Goal: Information Seeking & Learning: Learn about a topic

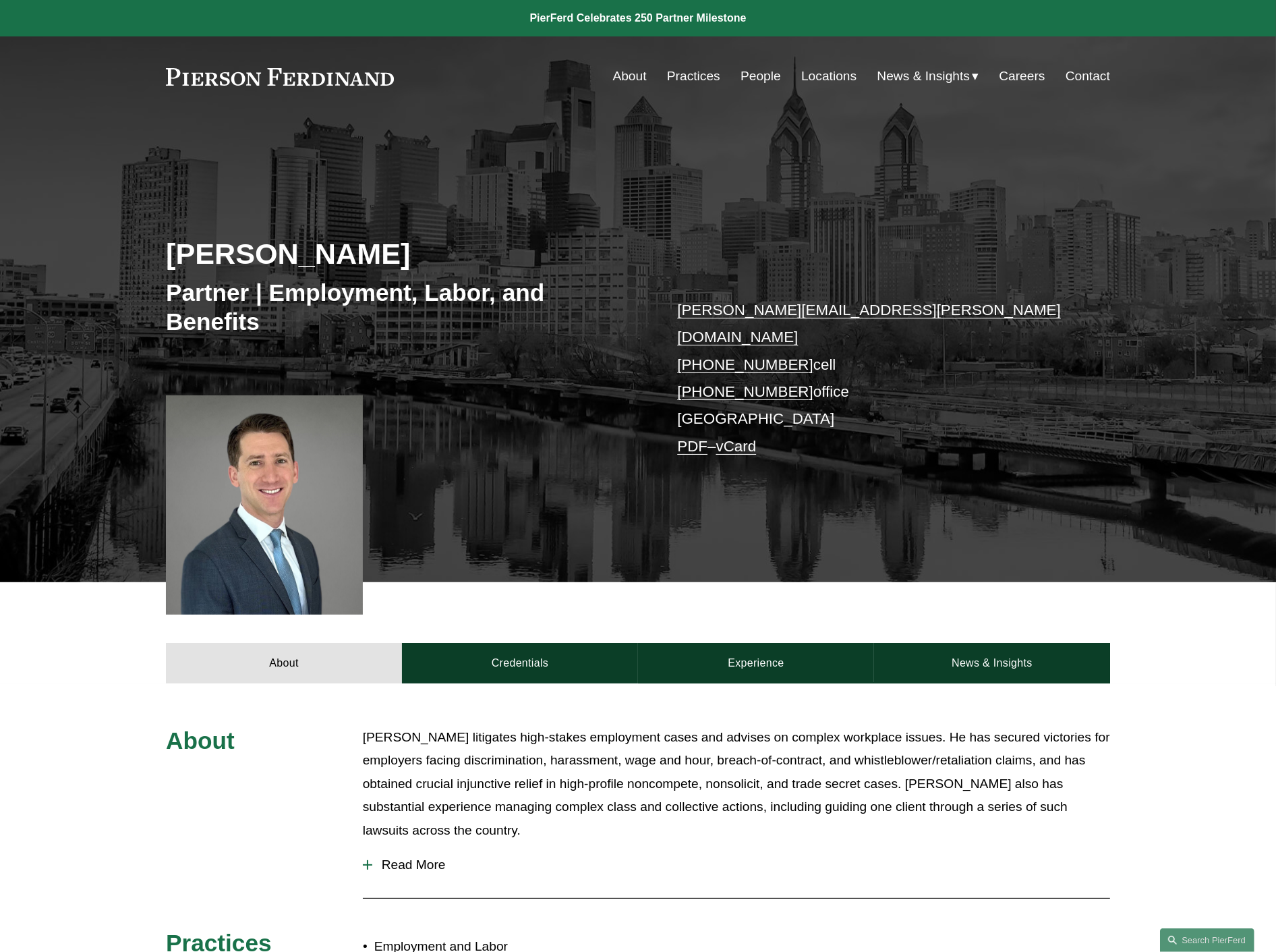
click at [752, 77] on link "People" at bounding box center [761, 76] width 40 height 26
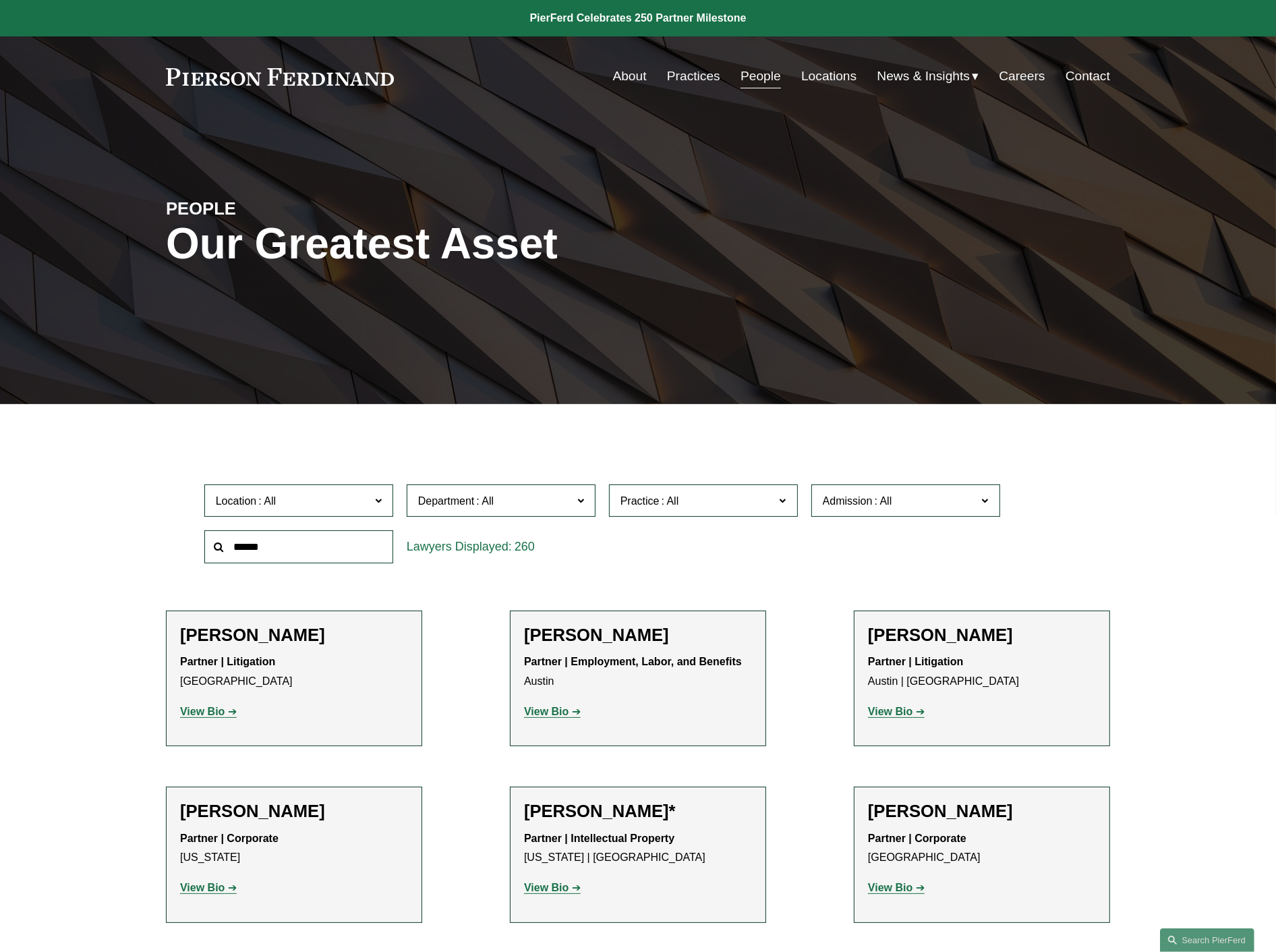
click at [290, 548] on input "text" at bounding box center [298, 546] width 189 height 33
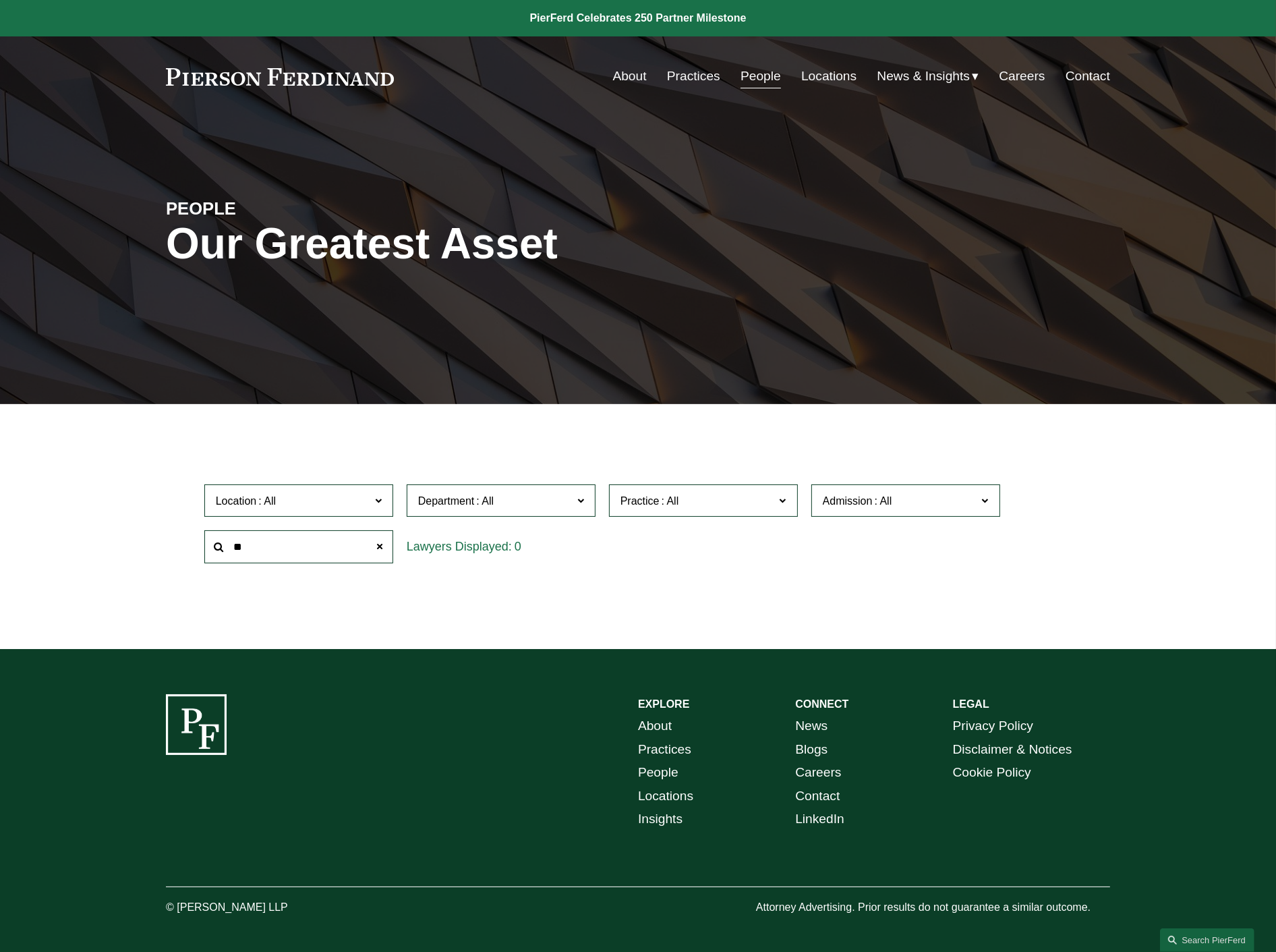
type input "*"
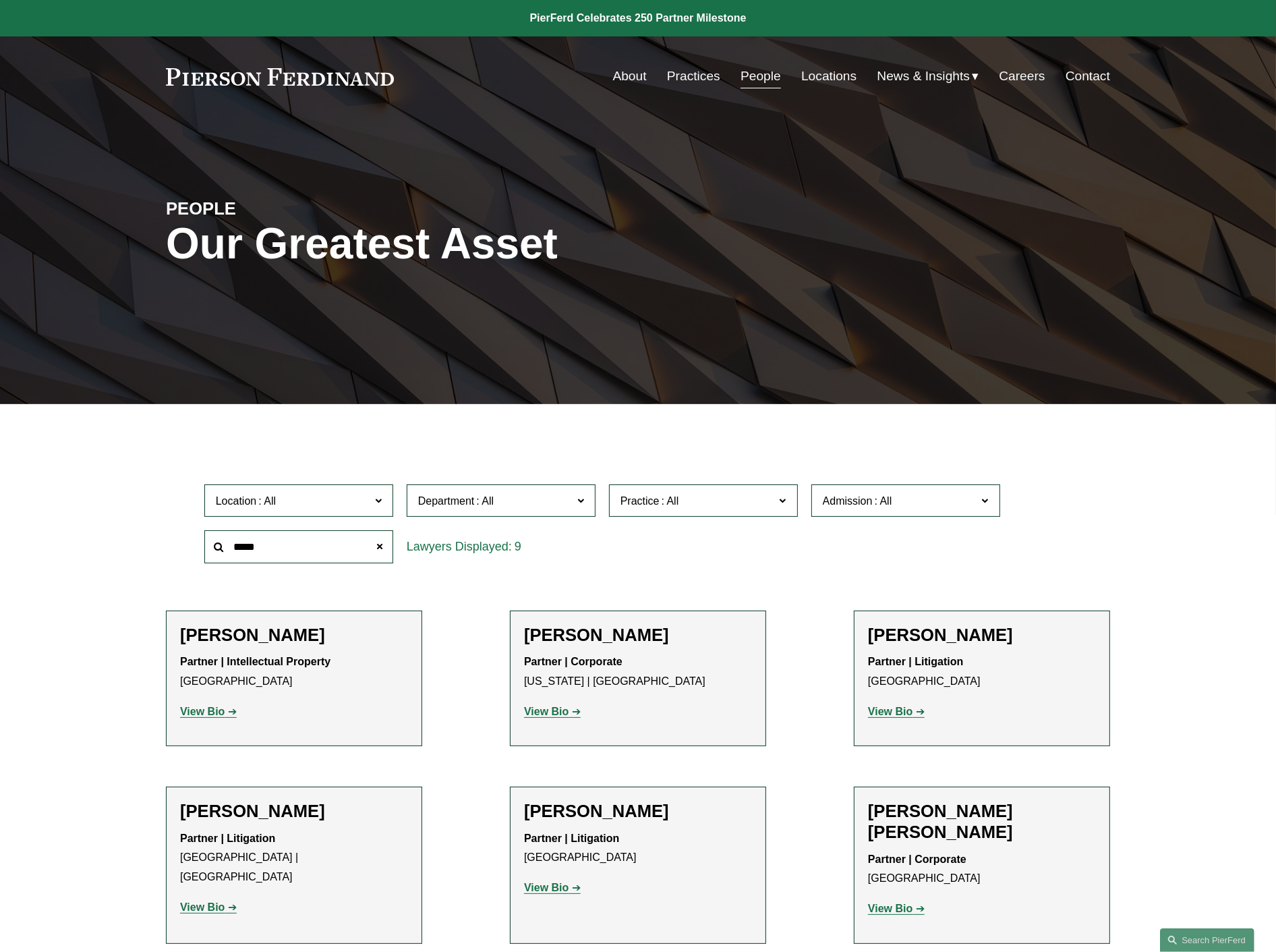
type input "*****"
click at [557, 887] on strong "View Bio" at bounding box center [545, 887] width 44 height 12
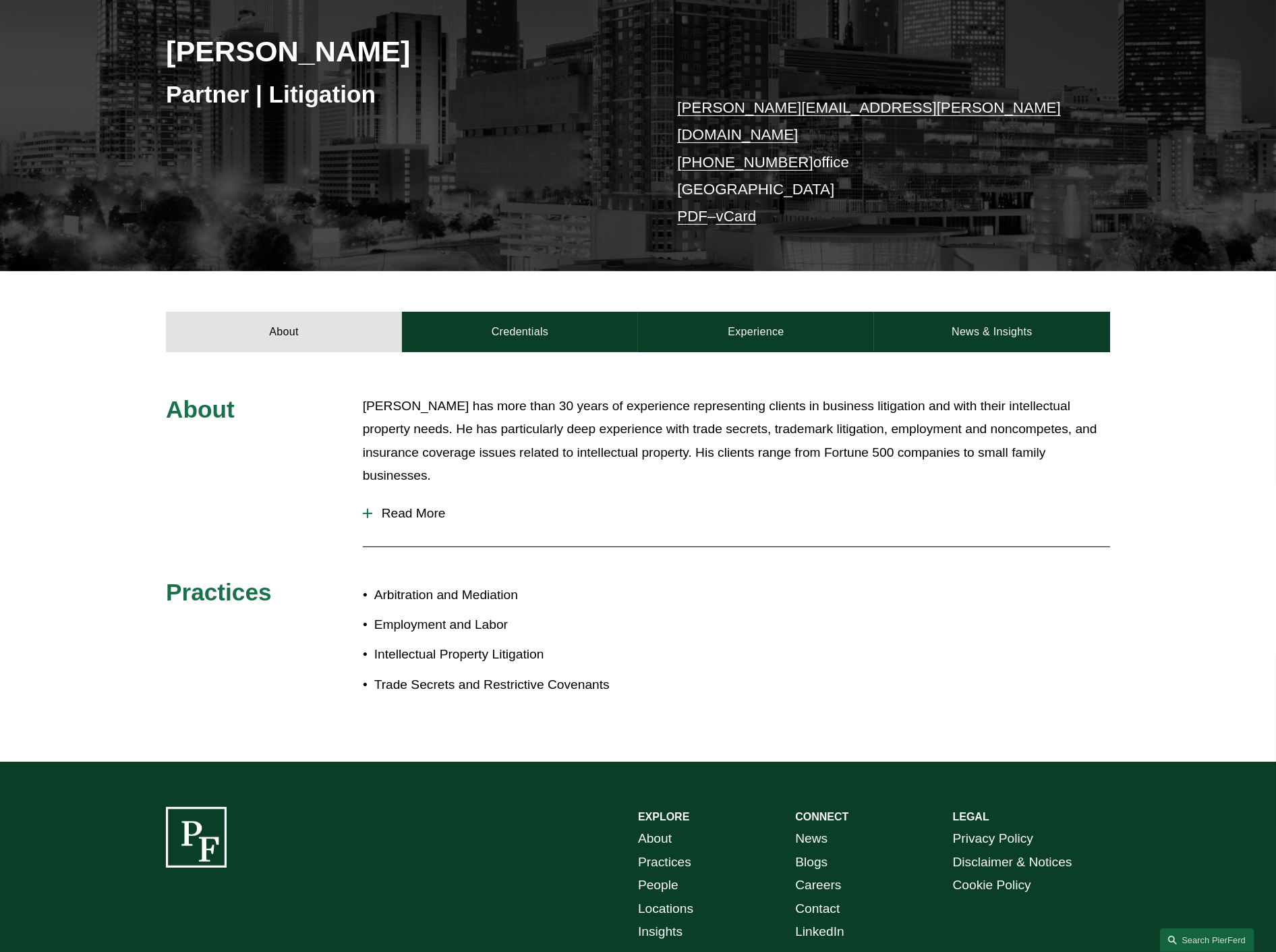
scroll to position [225, 0]
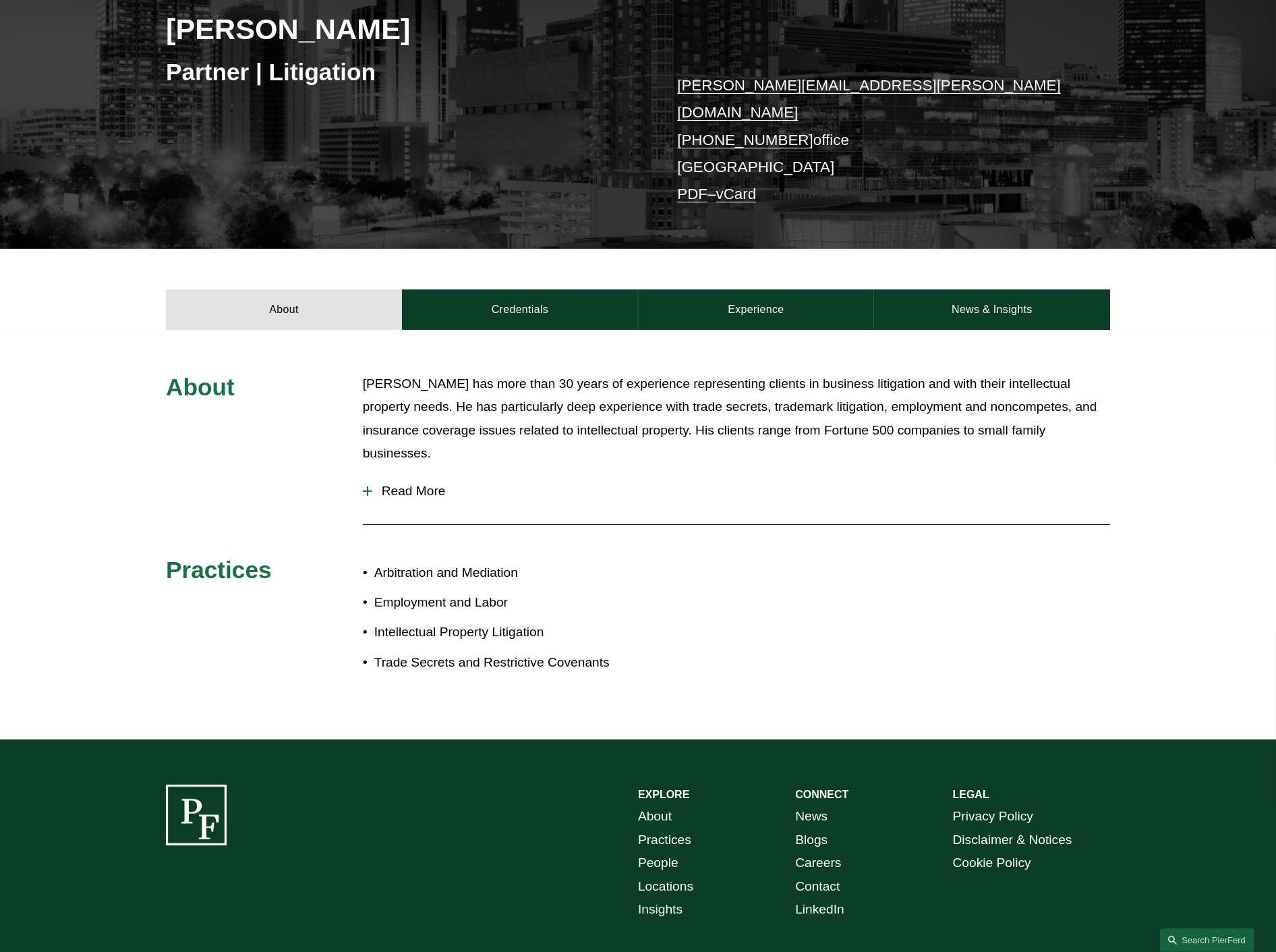
click at [437, 484] on span "Read More" at bounding box center [741, 491] width 738 height 15
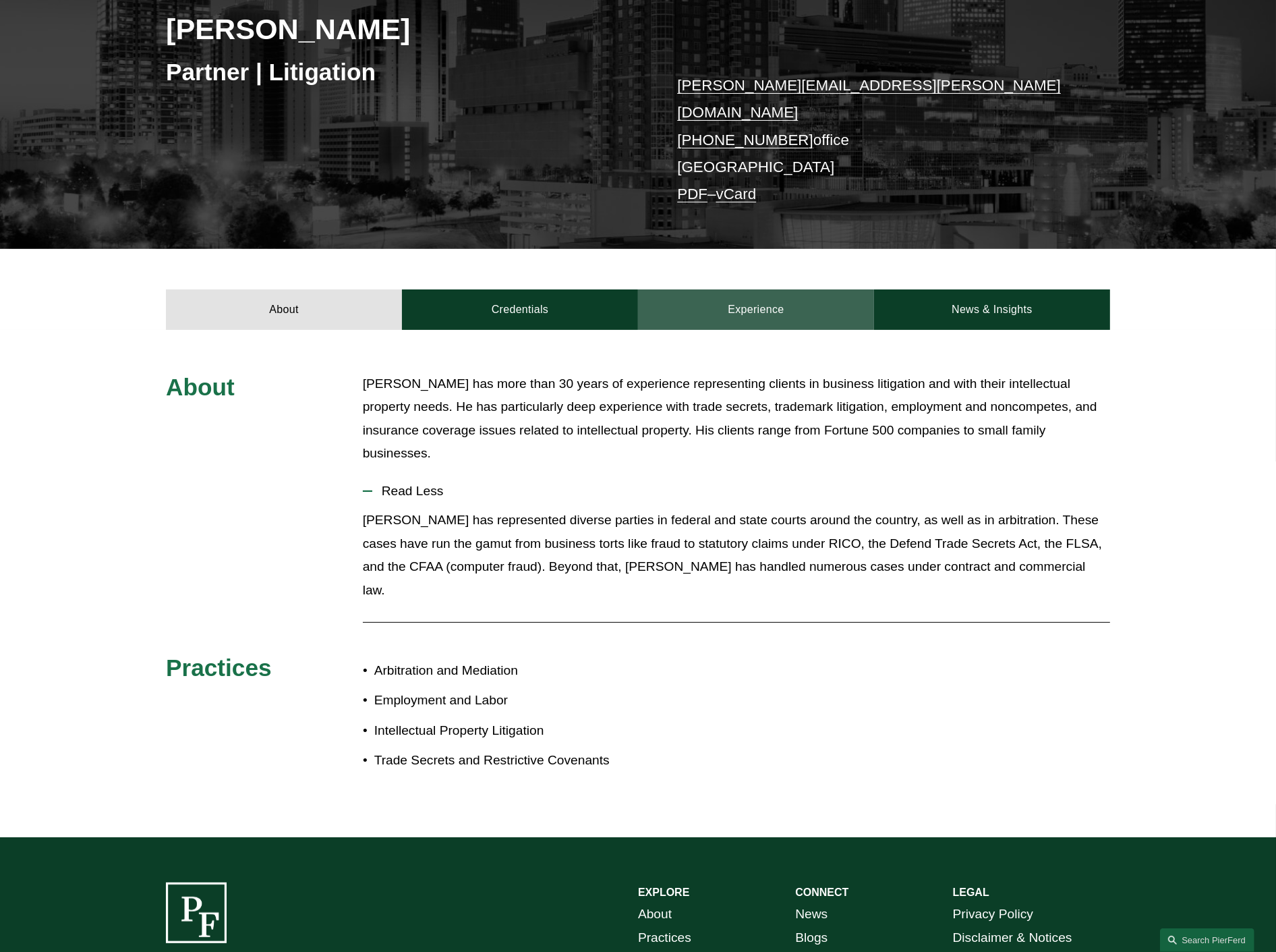
click at [772, 305] on link "Experience" at bounding box center [756, 309] width 236 height 40
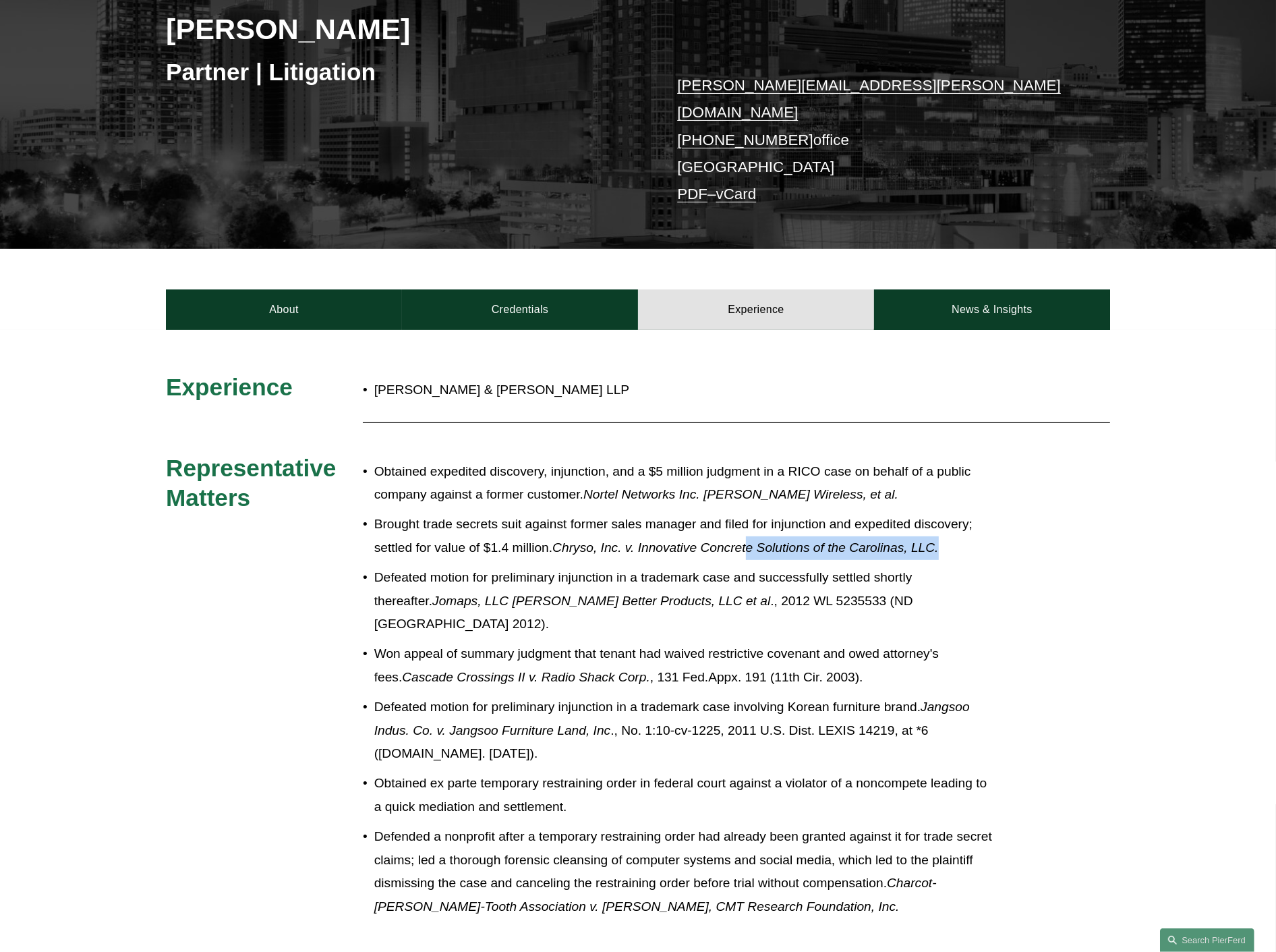
drag, startPoint x: 908, startPoint y: 534, endPoint x: 752, endPoint y: 534, distance: 156.0
click at [752, 534] on p "Brought trade secrets suit against former sales manager and filed for injunctio…" at bounding box center [683, 536] width 617 height 47
click at [654, 541] on em "Chryso, Inc. v. Innovative Concrete Solutions of the Carolinas, LLC." at bounding box center [745, 547] width 385 height 14
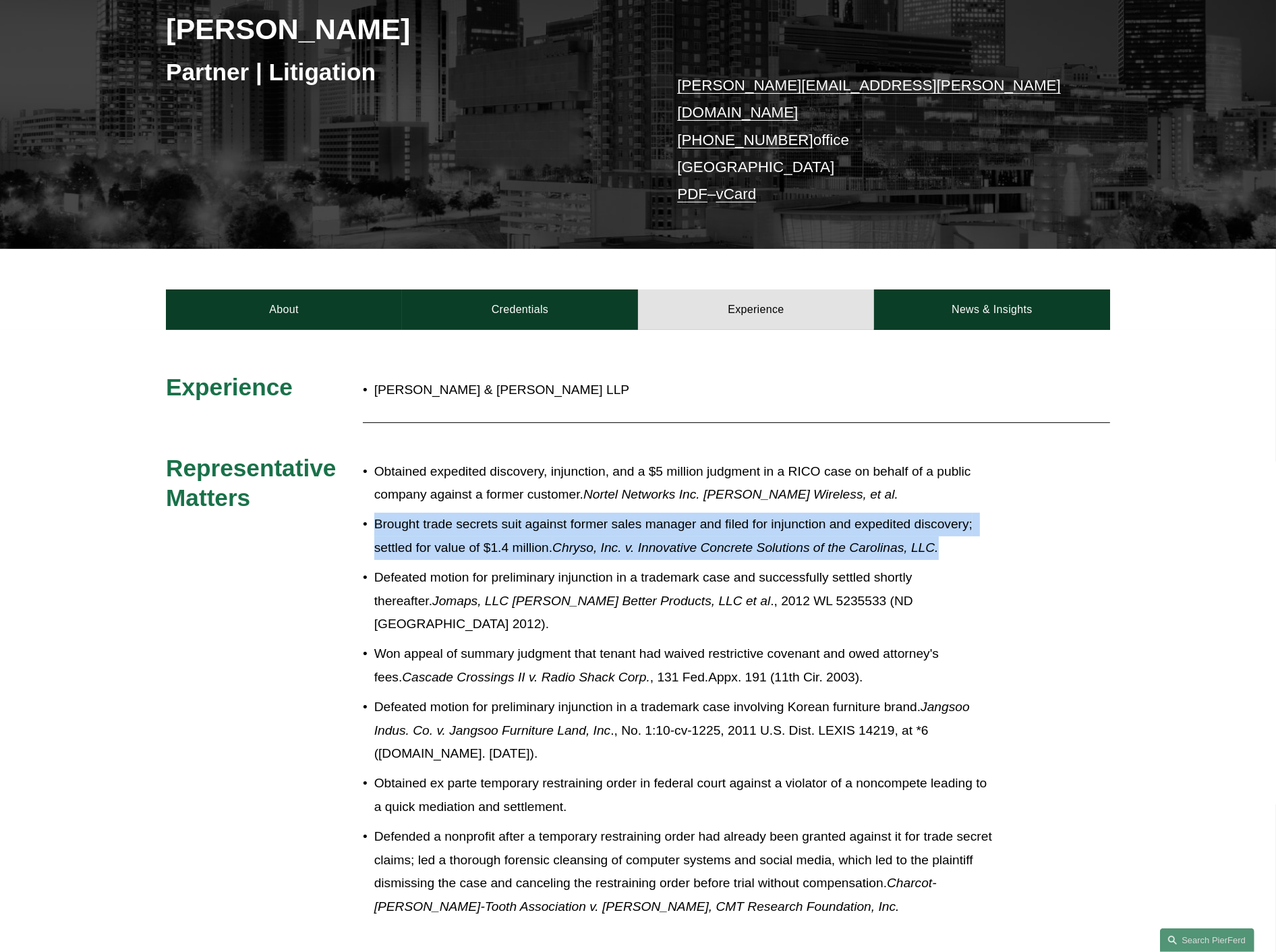
drag, startPoint x: 375, startPoint y: 511, endPoint x: 974, endPoint y: 524, distance: 599.1
click at [974, 524] on p "Brought trade secrets suit against former sales manager and filed for injunctio…" at bounding box center [683, 536] width 617 height 47
copy p "Brought trade secrets suit against former sales manager and filed for injunctio…"
click at [982, 538] on p "Brought trade secrets suit against former sales manager and filed for injunctio…" at bounding box center [683, 536] width 617 height 47
drag, startPoint x: 953, startPoint y: 530, endPoint x: 351, endPoint y: 515, distance: 602.2
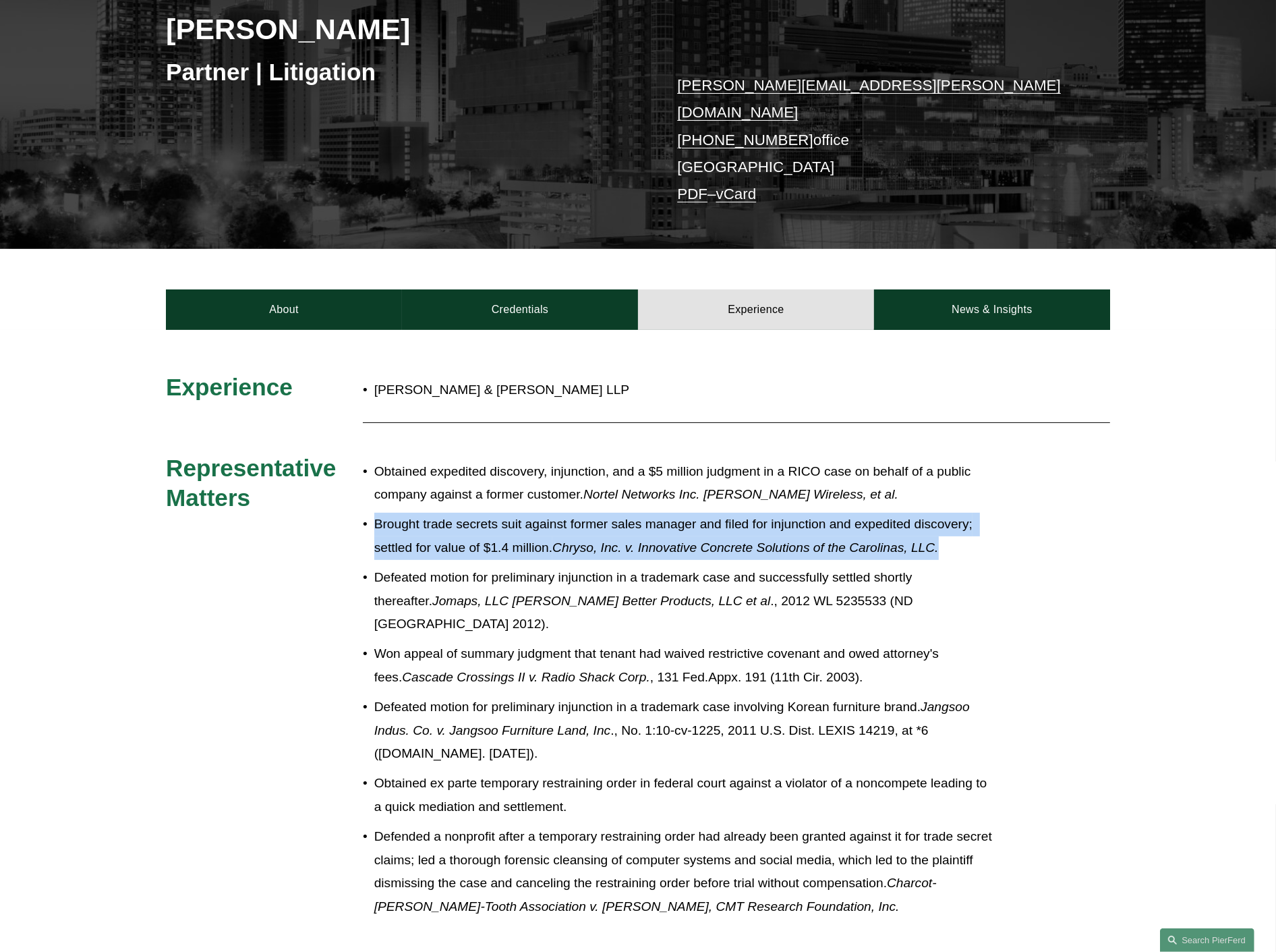
click at [375, 515] on p "Brought trade secrets suit against former sales manager and filed for injunctio…" at bounding box center [683, 536] width 617 height 47
copy p "Brought trade secrets suit against former sales manager and filed for injunctio…"
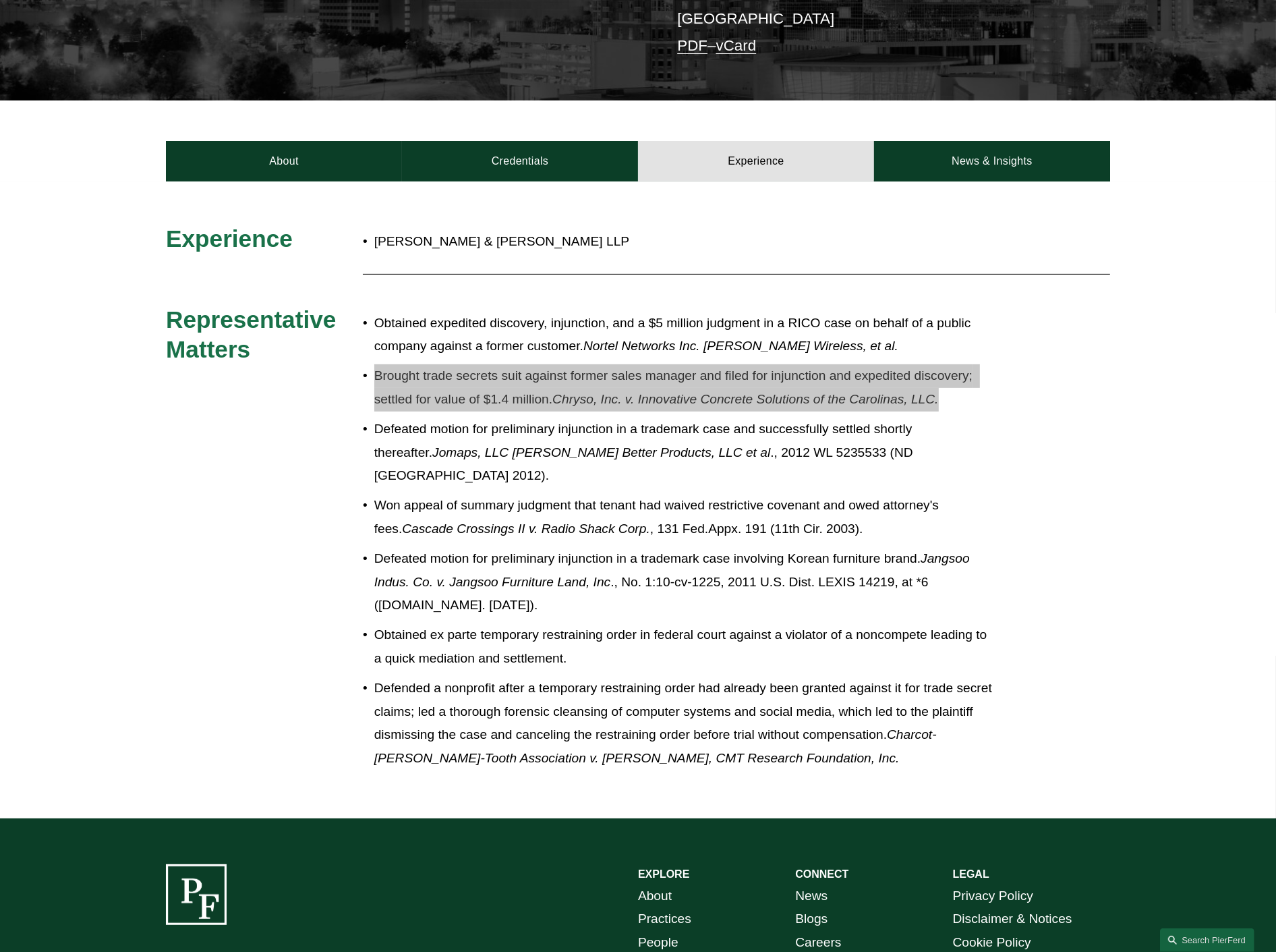
scroll to position [375, 0]
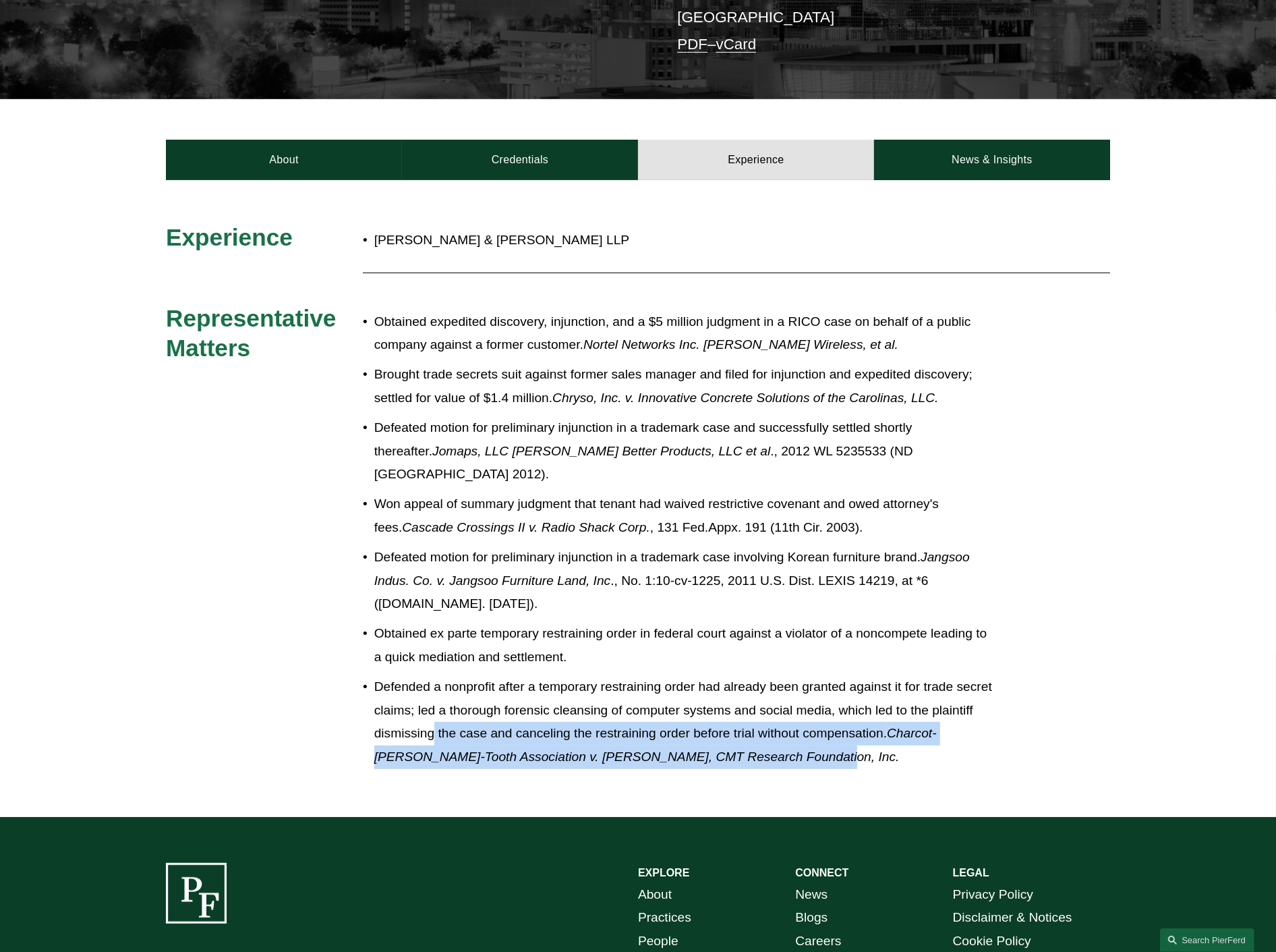
drag, startPoint x: 809, startPoint y: 723, endPoint x: 479, endPoint y: 701, distance: 330.7
click at [479, 701] on p "Defended a nonprofit after a temporary restraining order had already been grant…" at bounding box center [683, 722] width 617 height 93
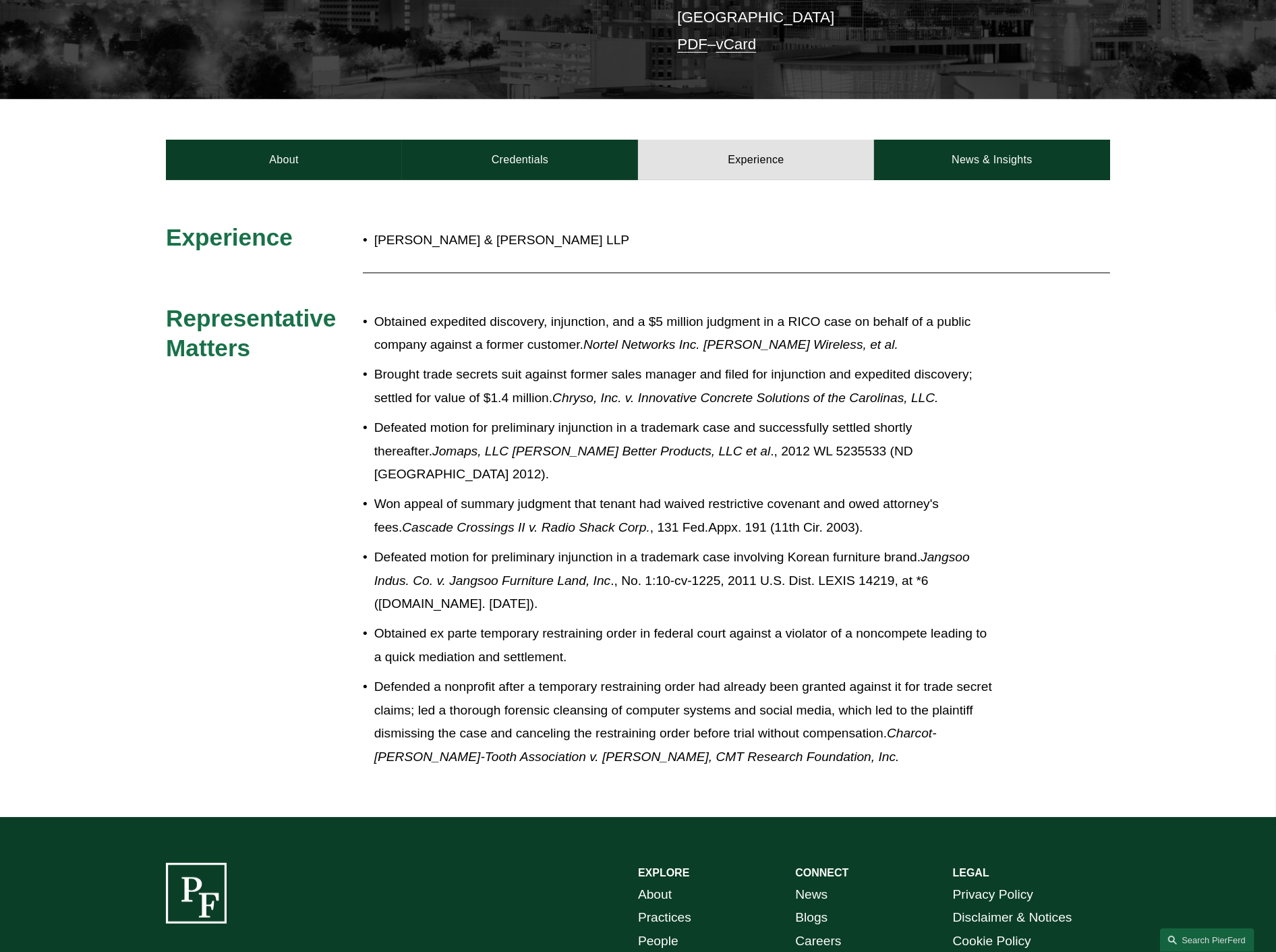
click at [447, 686] on p "Defended a nonprofit after a temporary restraining order had already been grant…" at bounding box center [683, 722] width 617 height 93
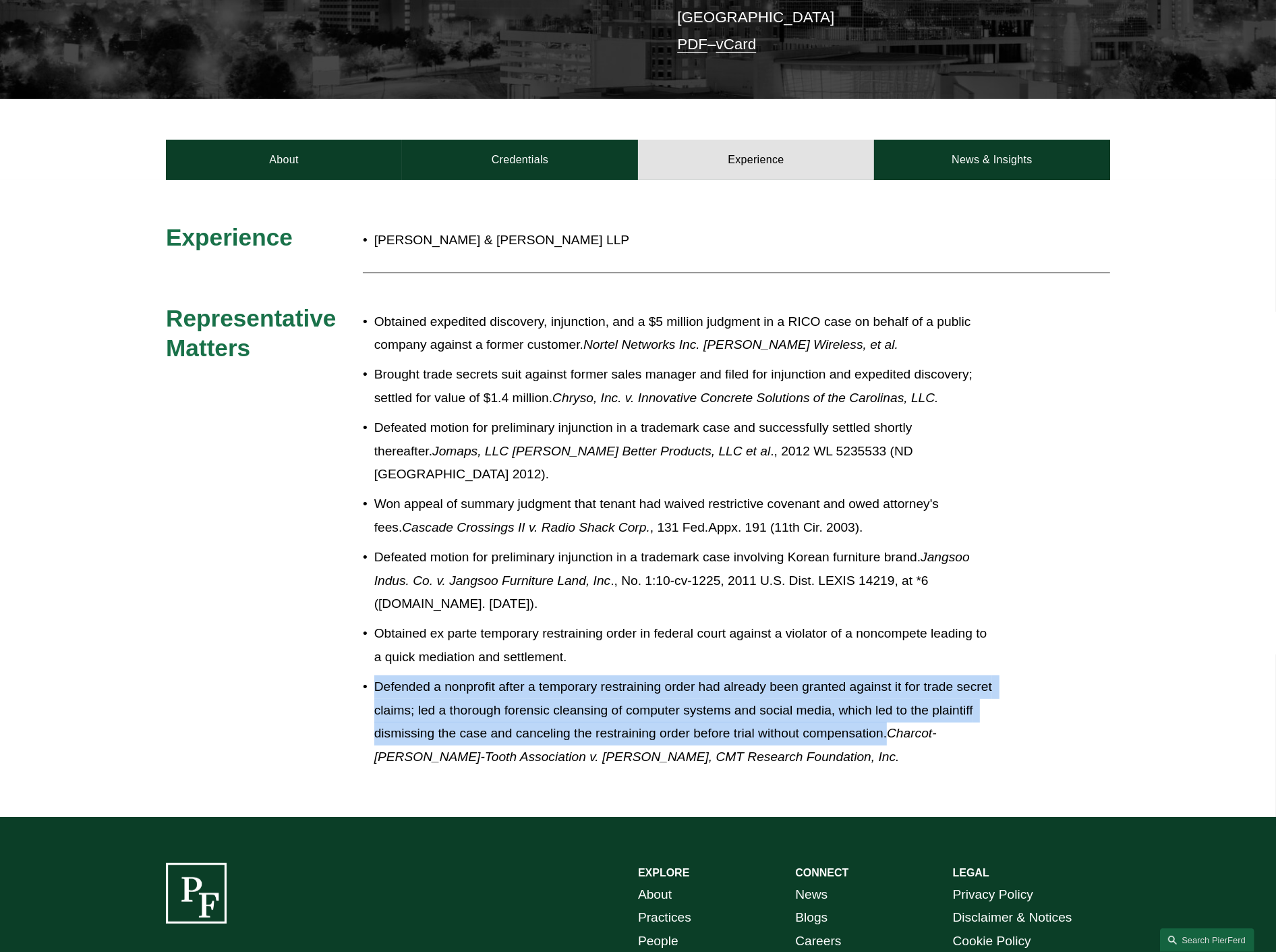
drag, startPoint x: 929, startPoint y: 697, endPoint x: 376, endPoint y: 659, distance: 554.3
click at [376, 675] on p "Defended a nonprofit after a temporary restraining order had already been grant…" at bounding box center [683, 722] width 617 height 93
copy p "Defended a nonprofit after a temporary restraining order had already been grant…"
click at [870, 683] on p "Defended a nonprofit after a temporary restraining order had already been grant…" at bounding box center [683, 722] width 617 height 93
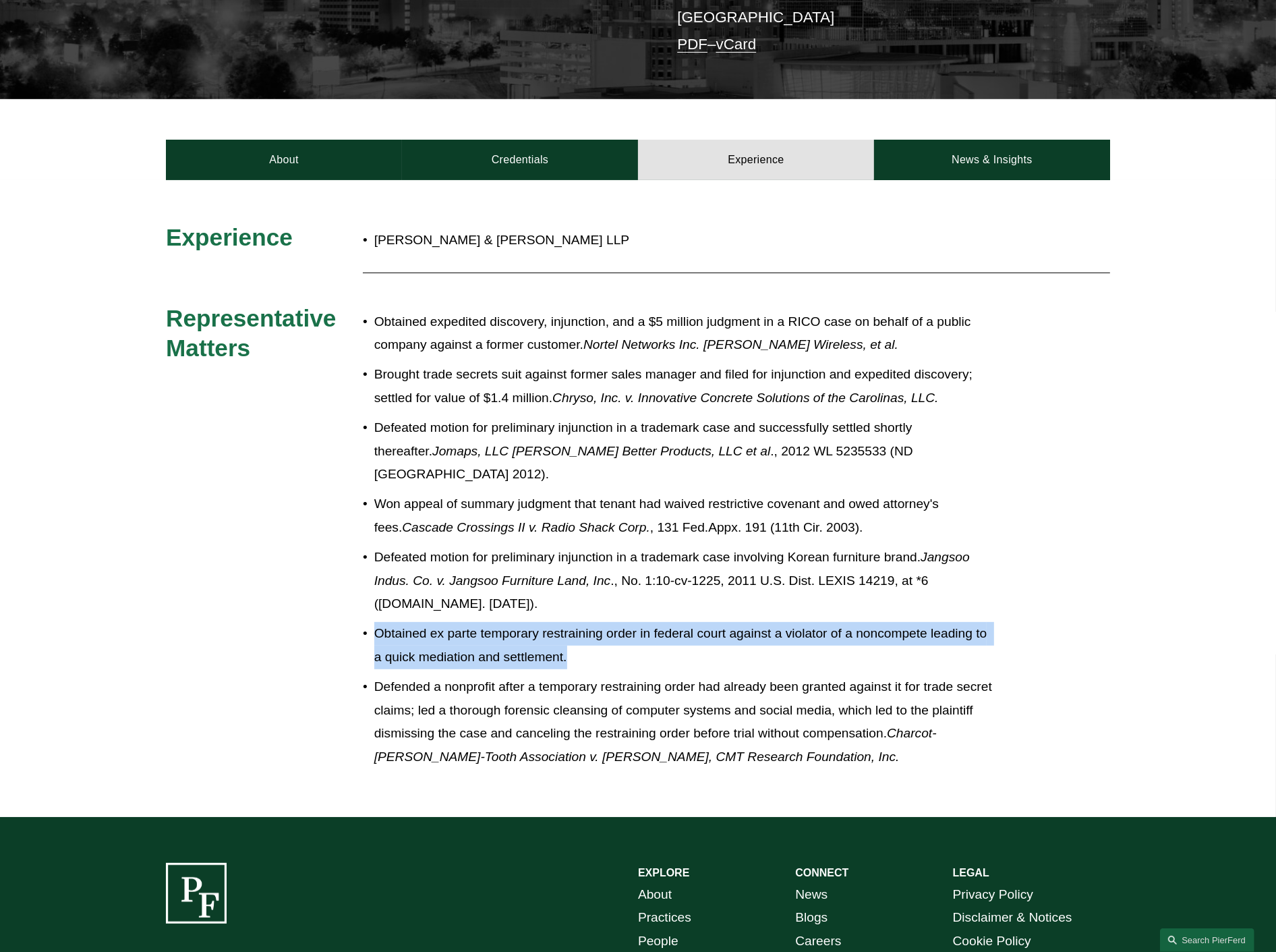
drag, startPoint x: 572, startPoint y: 621, endPoint x: 375, endPoint y: 599, distance: 198.2
click at [375, 622] on p "Obtained ex parte temporary restraining order in federal court against a violat…" at bounding box center [683, 645] width 617 height 47
copy p "Obtained ex parte temporary restraining order in federal court against a violat…"
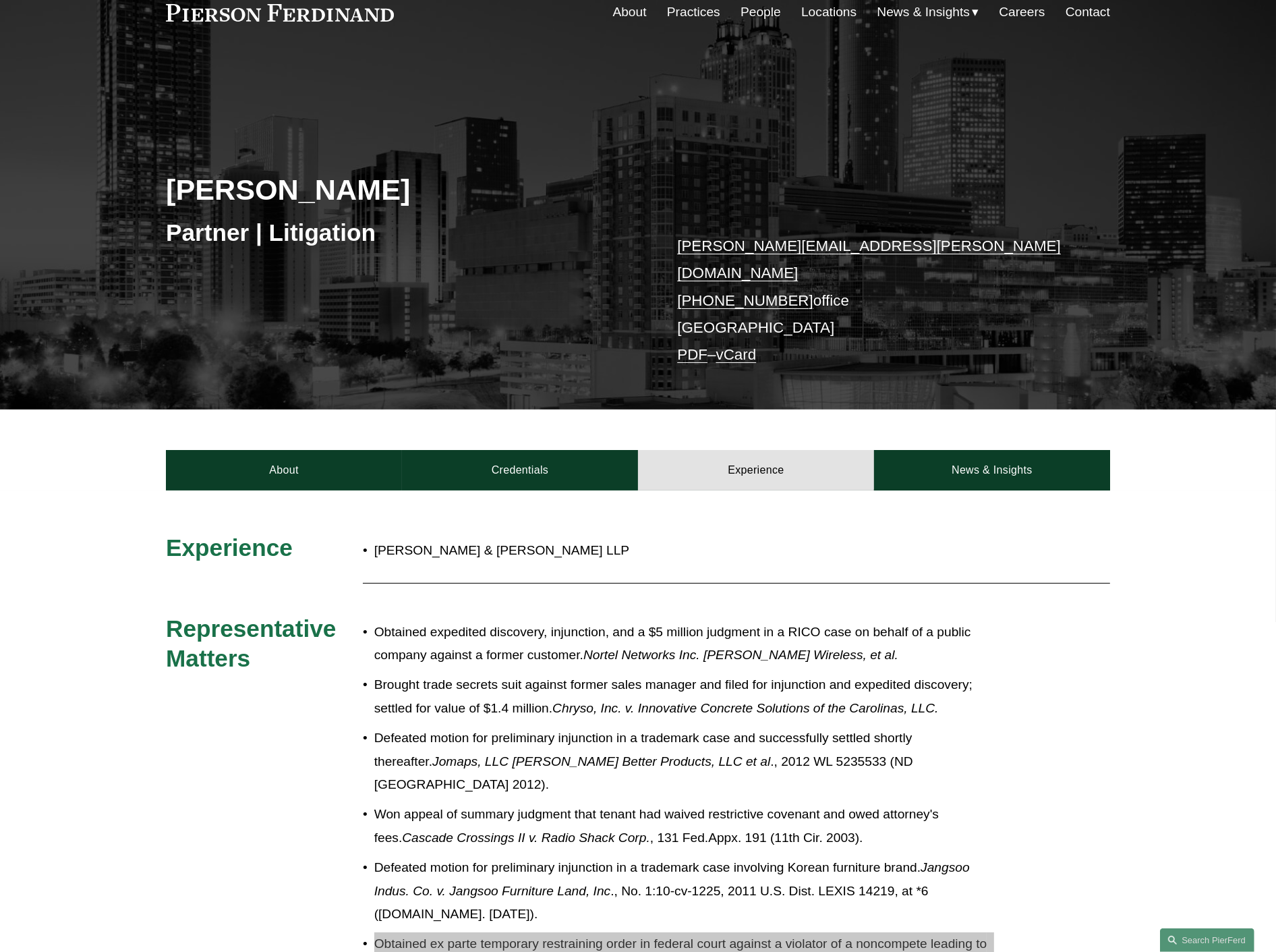
scroll to position [0, 0]
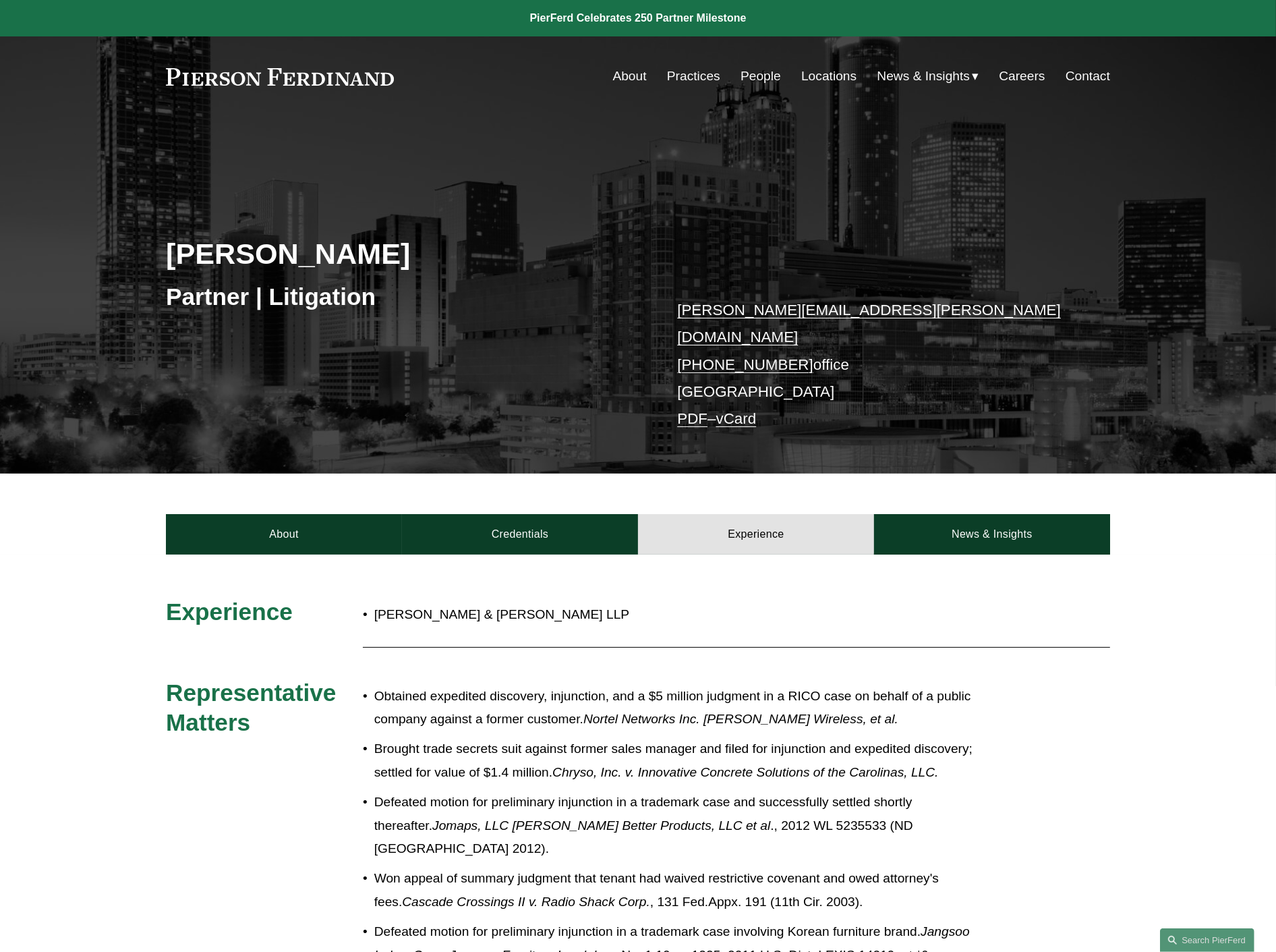
click at [741, 75] on link "People" at bounding box center [761, 76] width 40 height 26
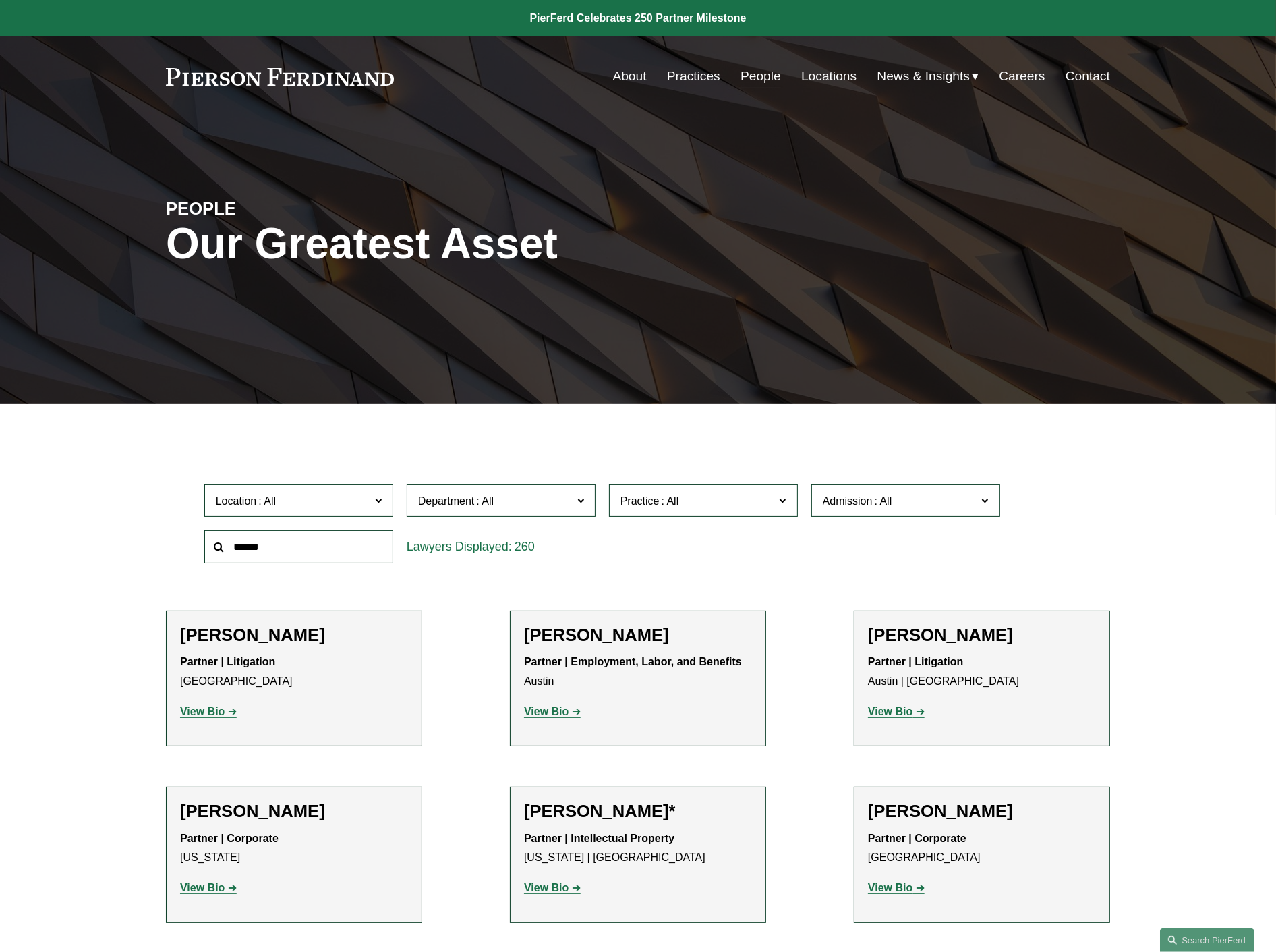
click at [317, 546] on input "text" at bounding box center [298, 546] width 189 height 33
type input "*****"
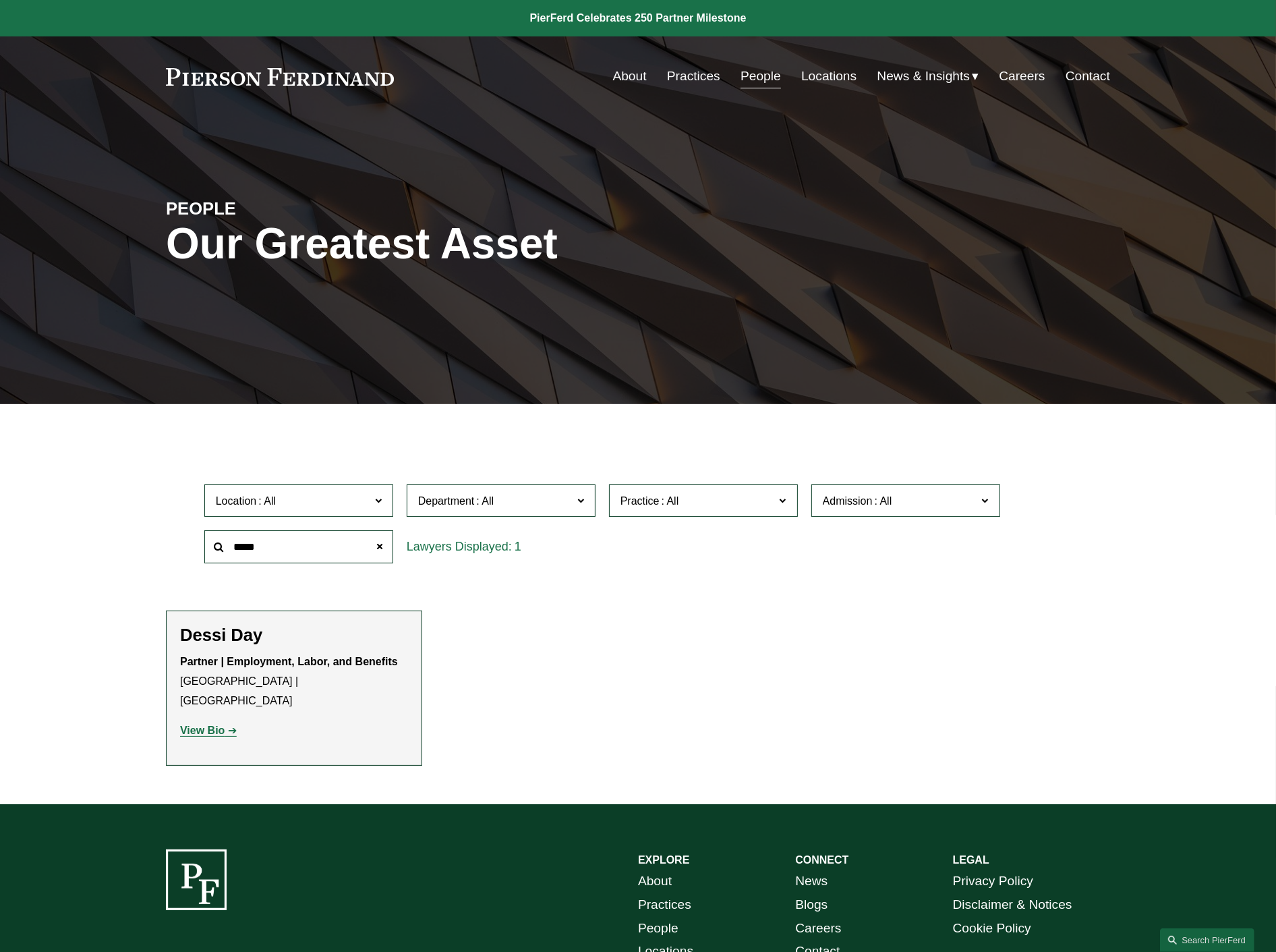
click at [203, 725] on strong "View Bio" at bounding box center [202, 731] width 44 height 12
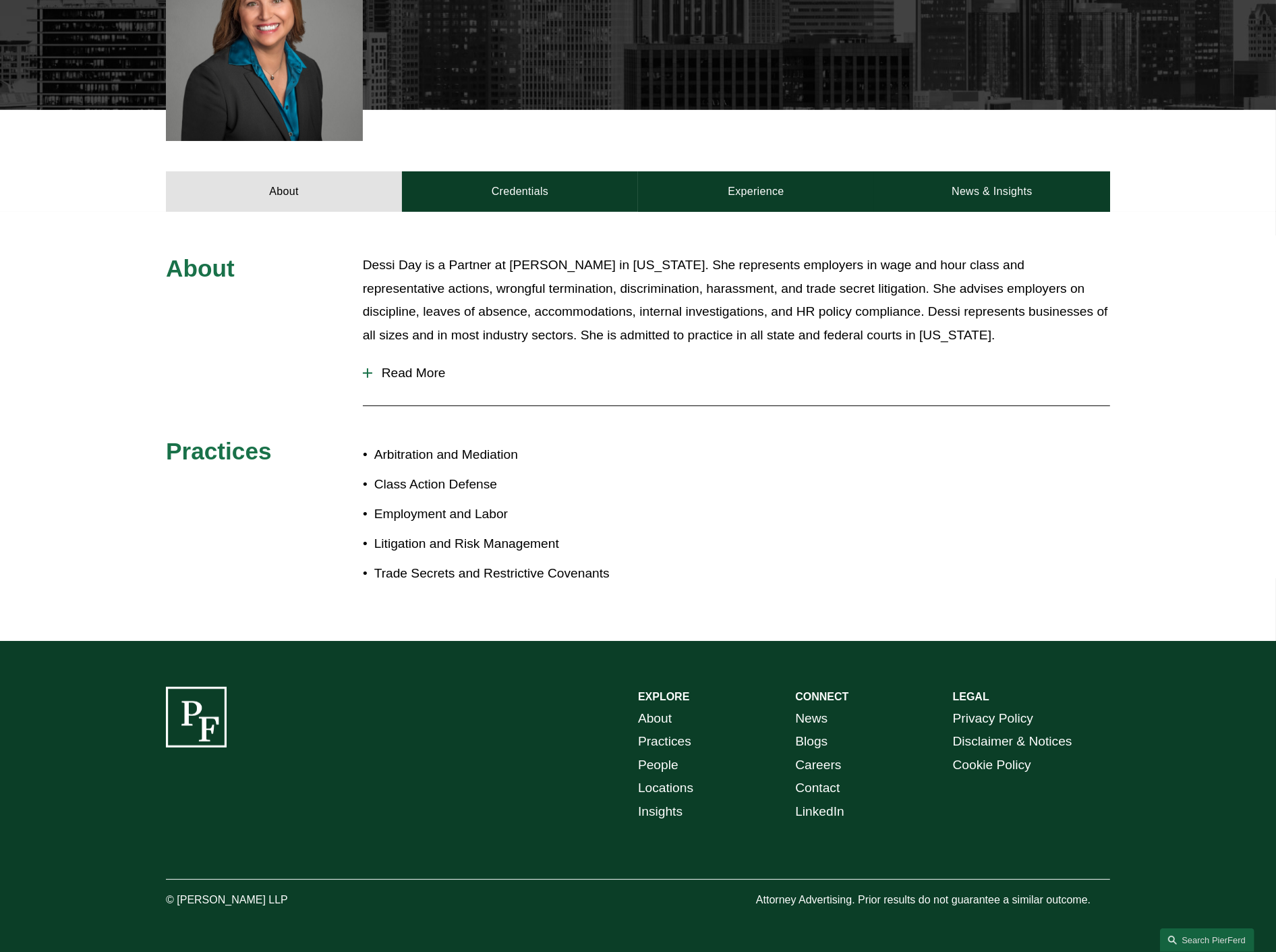
scroll to position [455, 0]
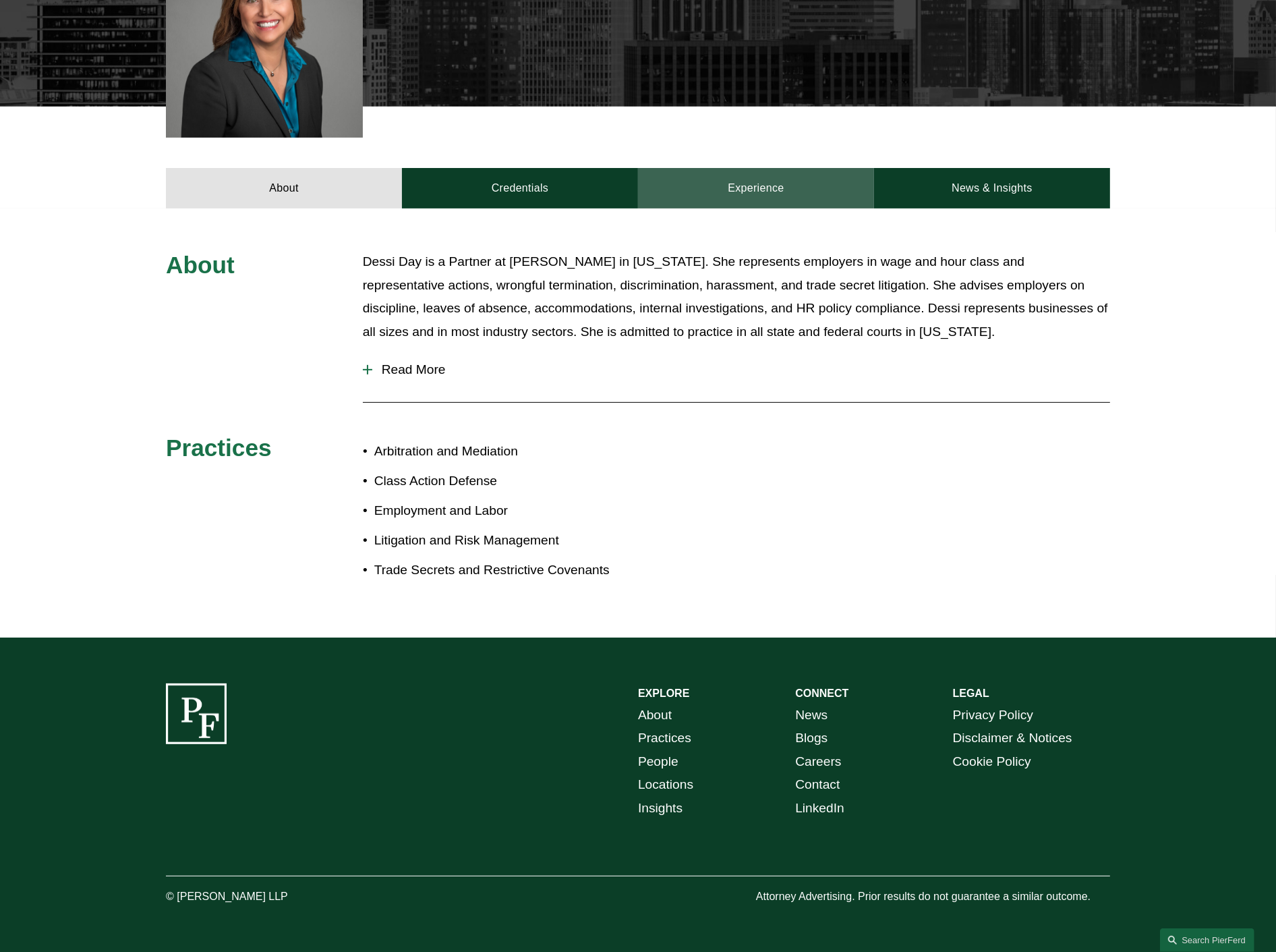
click at [741, 183] on link "Experience" at bounding box center [756, 188] width 236 height 40
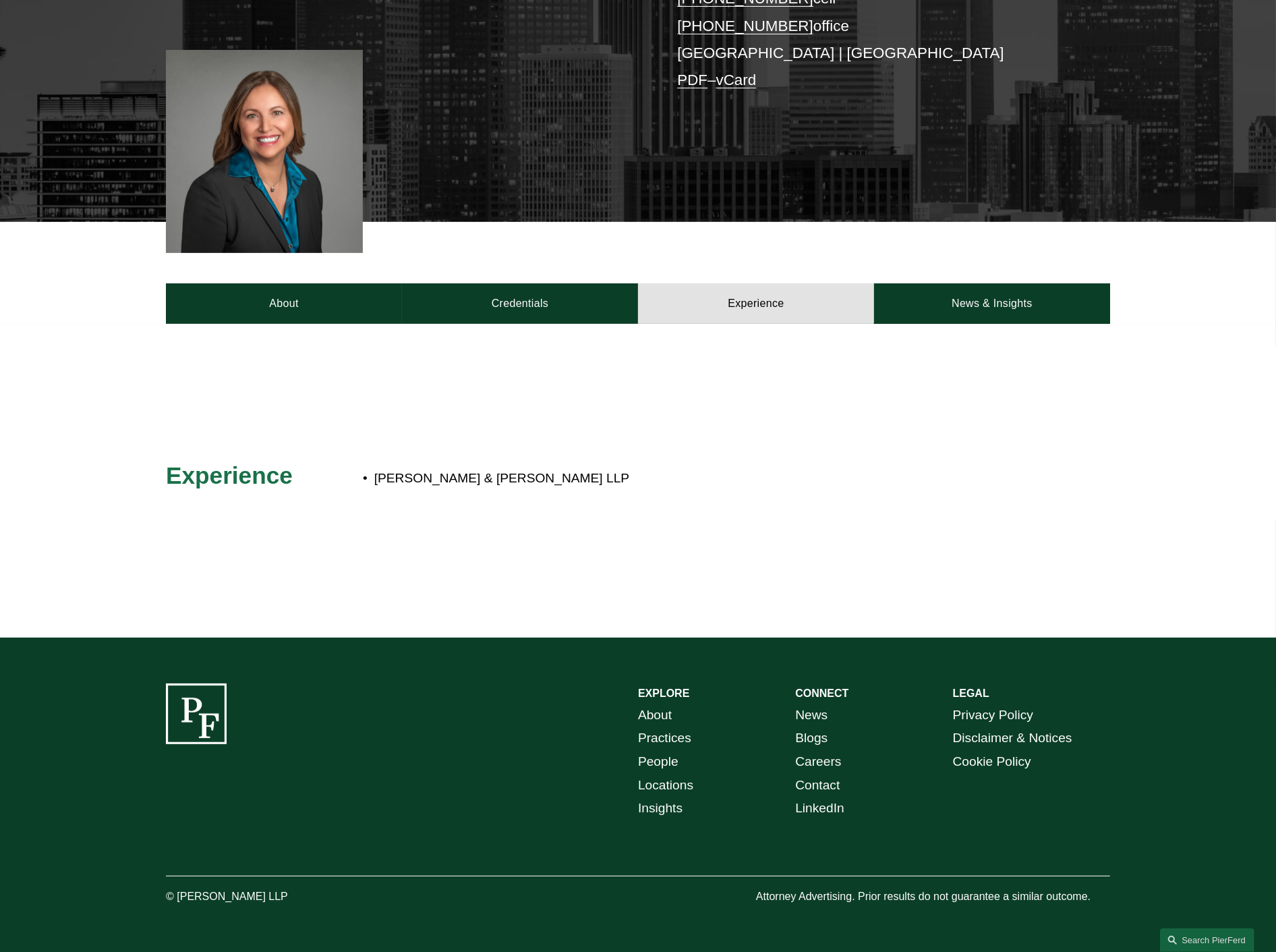
scroll to position [339, 0]
click at [542, 289] on link "Credentials" at bounding box center [520, 303] width 236 height 40
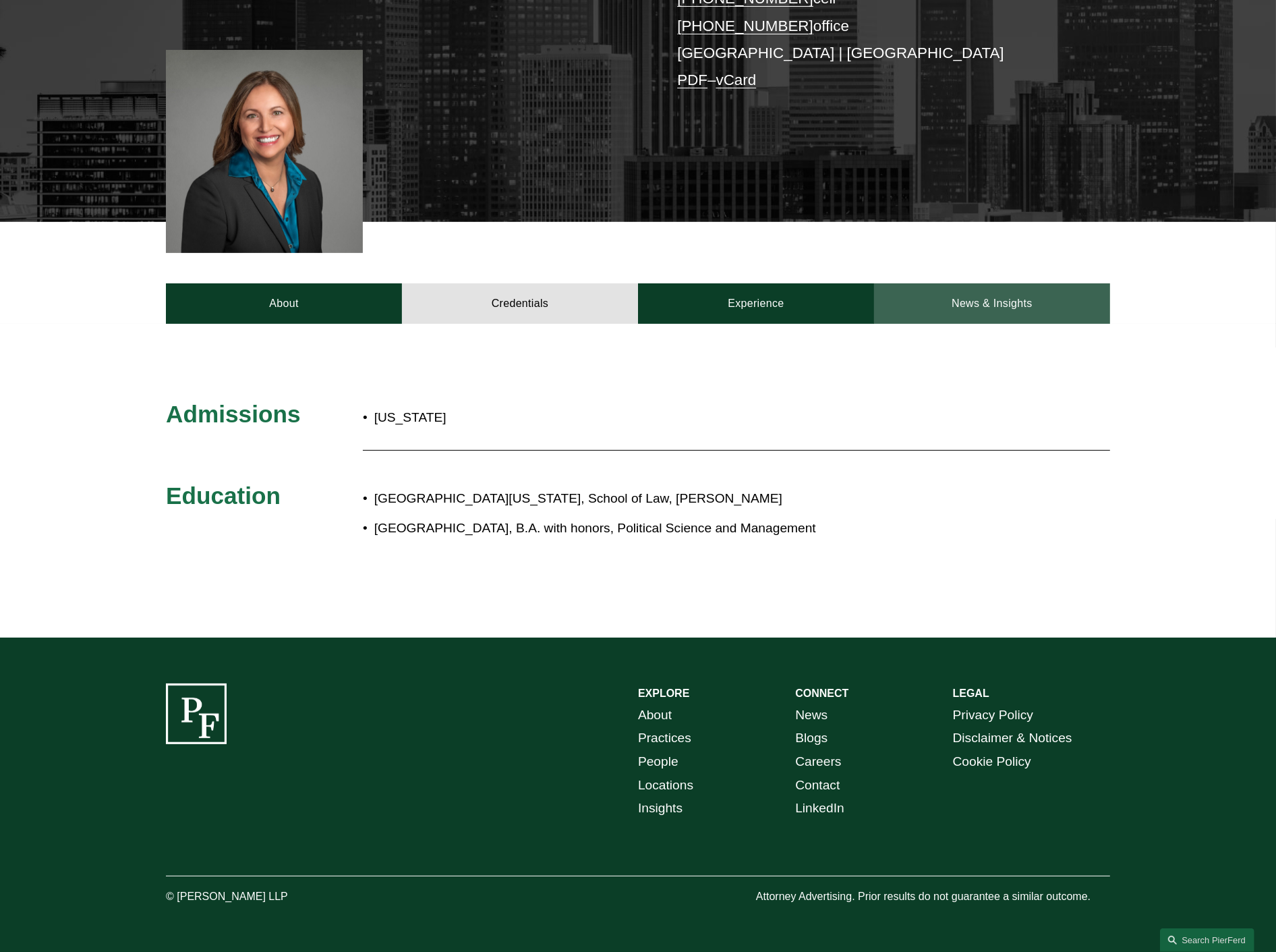
click at [1063, 293] on link "News & Insights" at bounding box center [992, 303] width 236 height 40
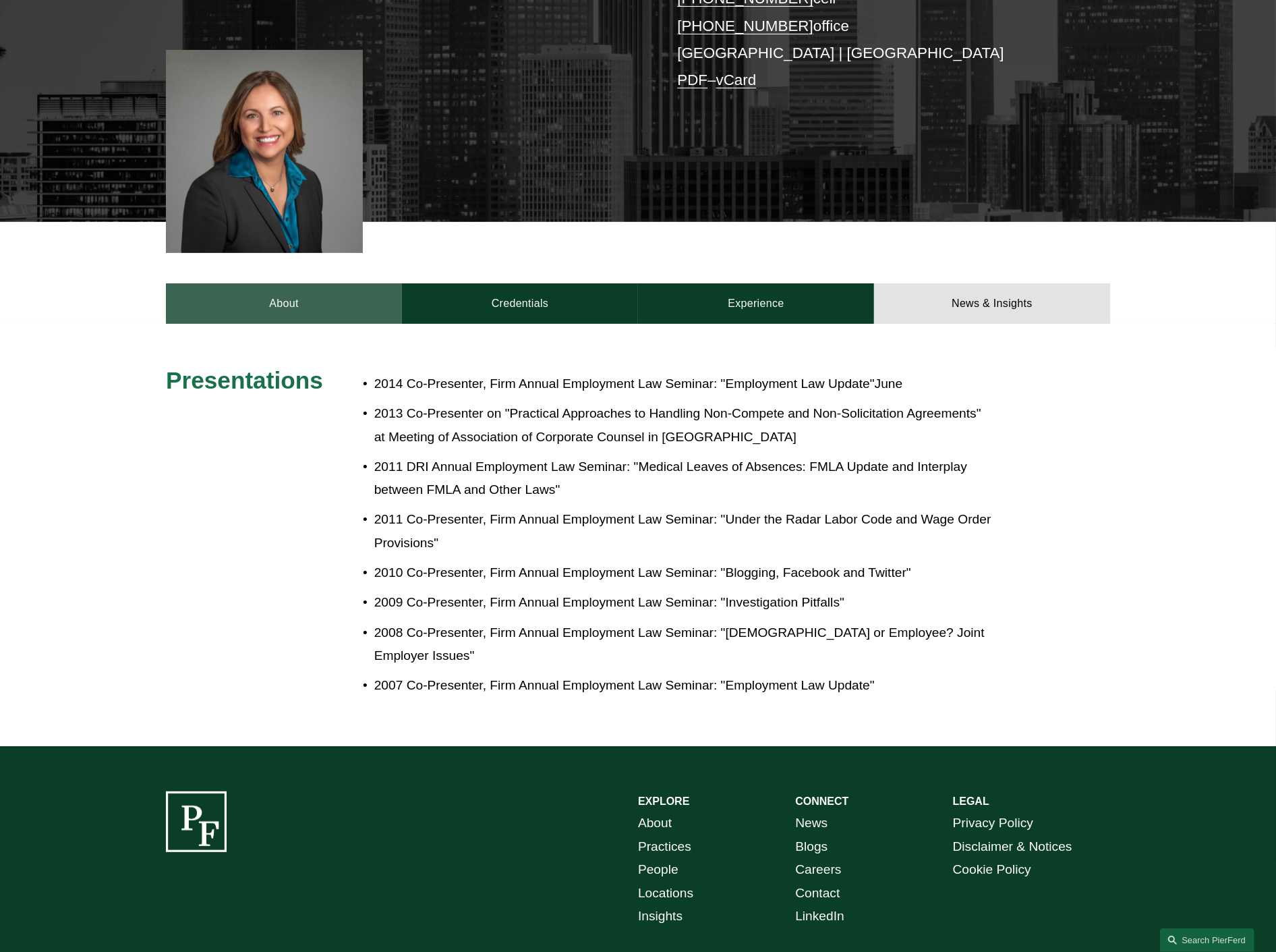
click at [348, 303] on link "About" at bounding box center [284, 303] width 236 height 40
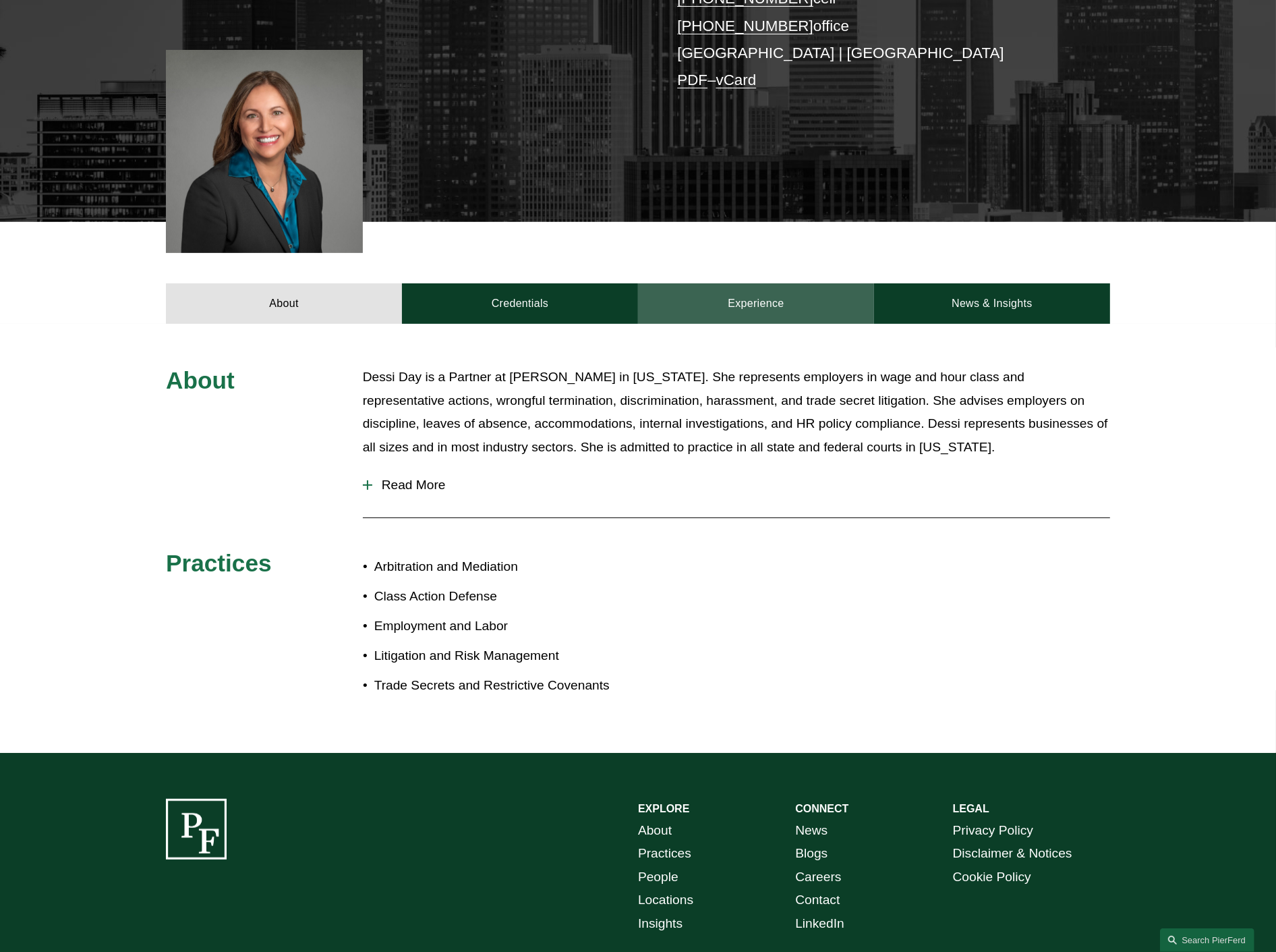
click at [752, 303] on link "Experience" at bounding box center [756, 303] width 236 height 40
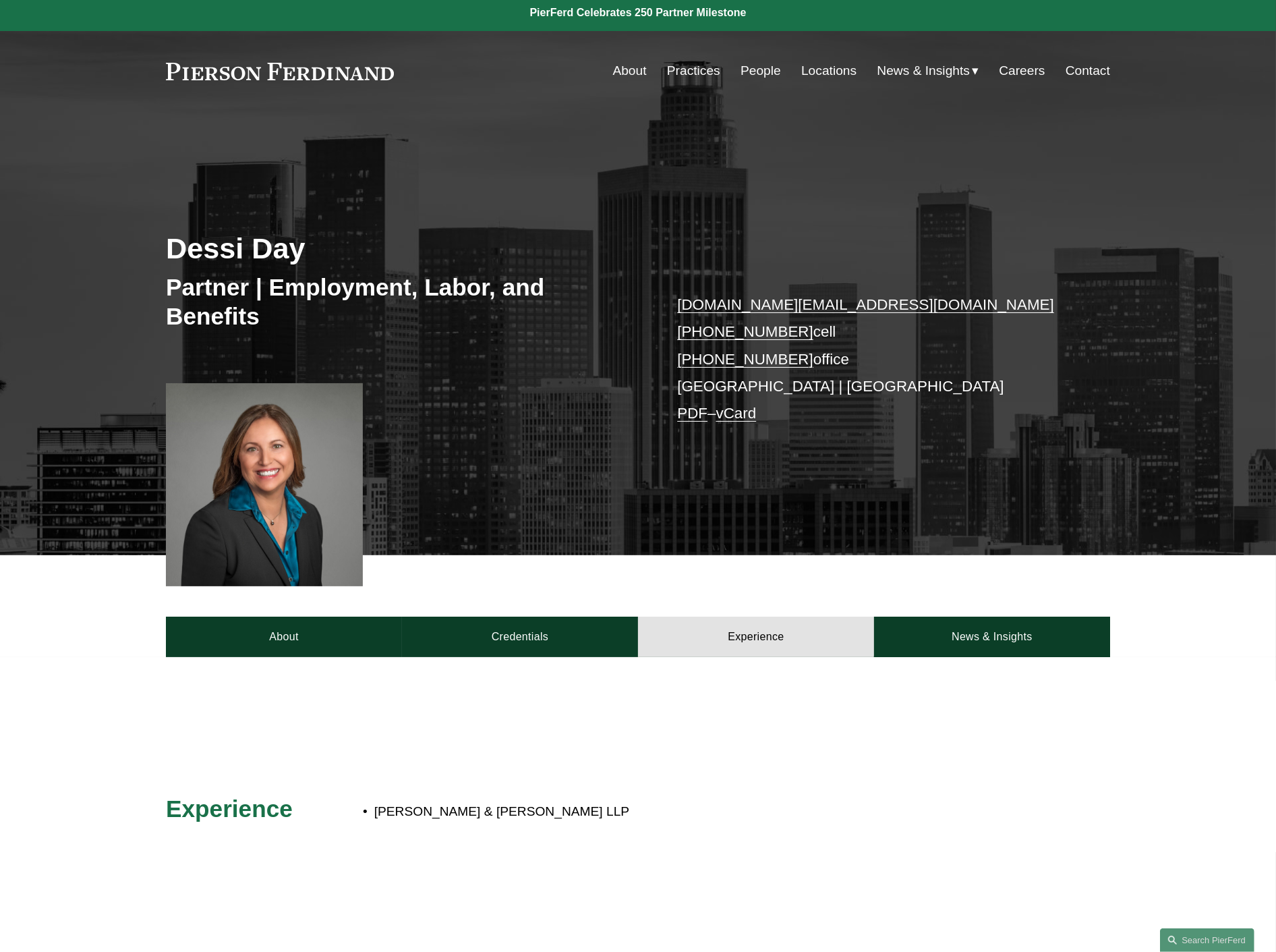
scroll to position [0, 0]
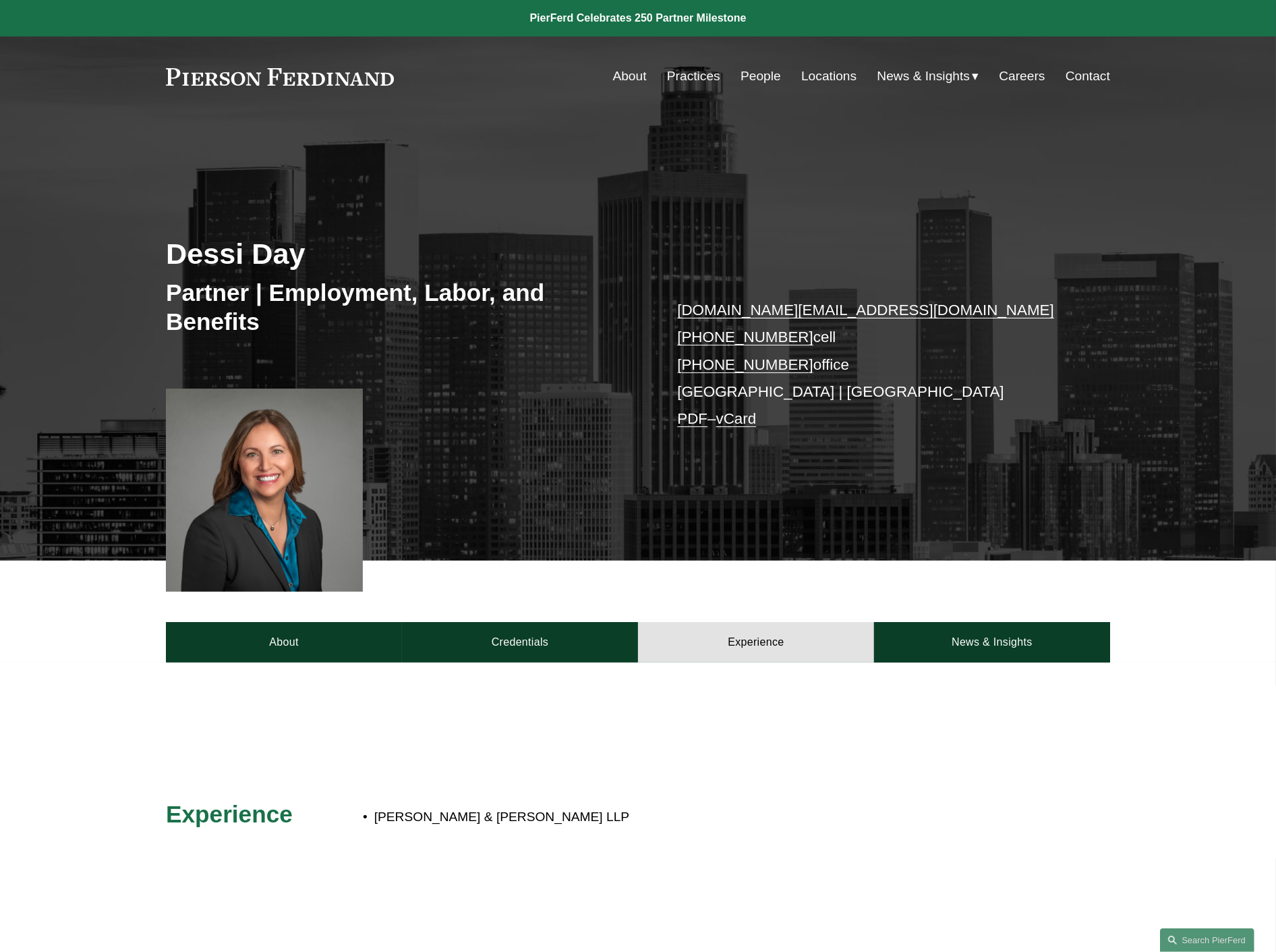
click at [762, 75] on link "People" at bounding box center [761, 76] width 40 height 26
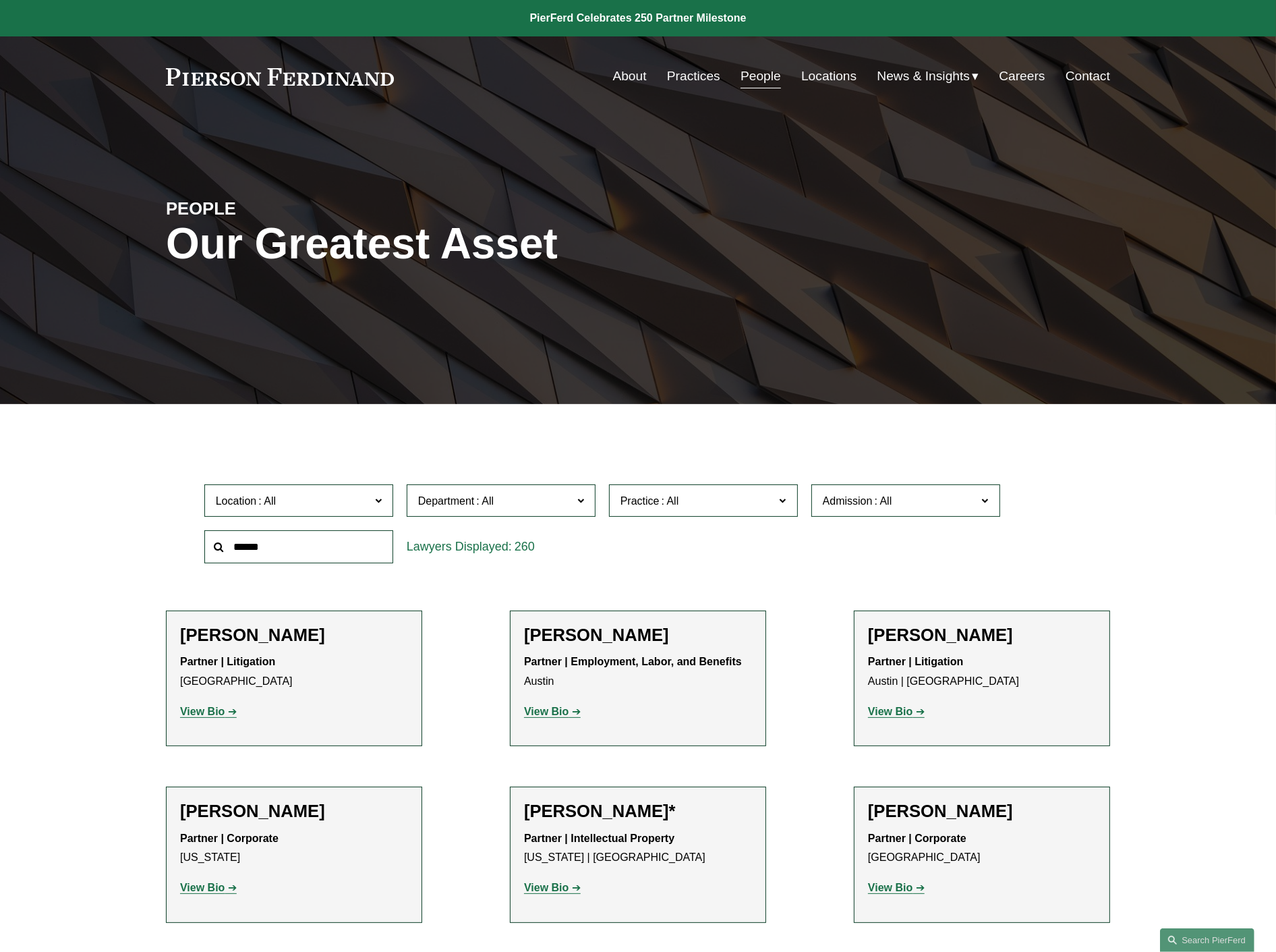
click at [307, 553] on input "text" at bounding box center [298, 546] width 189 height 33
click at [793, 500] on label "Practice" at bounding box center [703, 500] width 189 height 33
click at [0, 0] on link "Trade Secrets and Restrictive Covenants" at bounding box center [0, 0] width 0 height 0
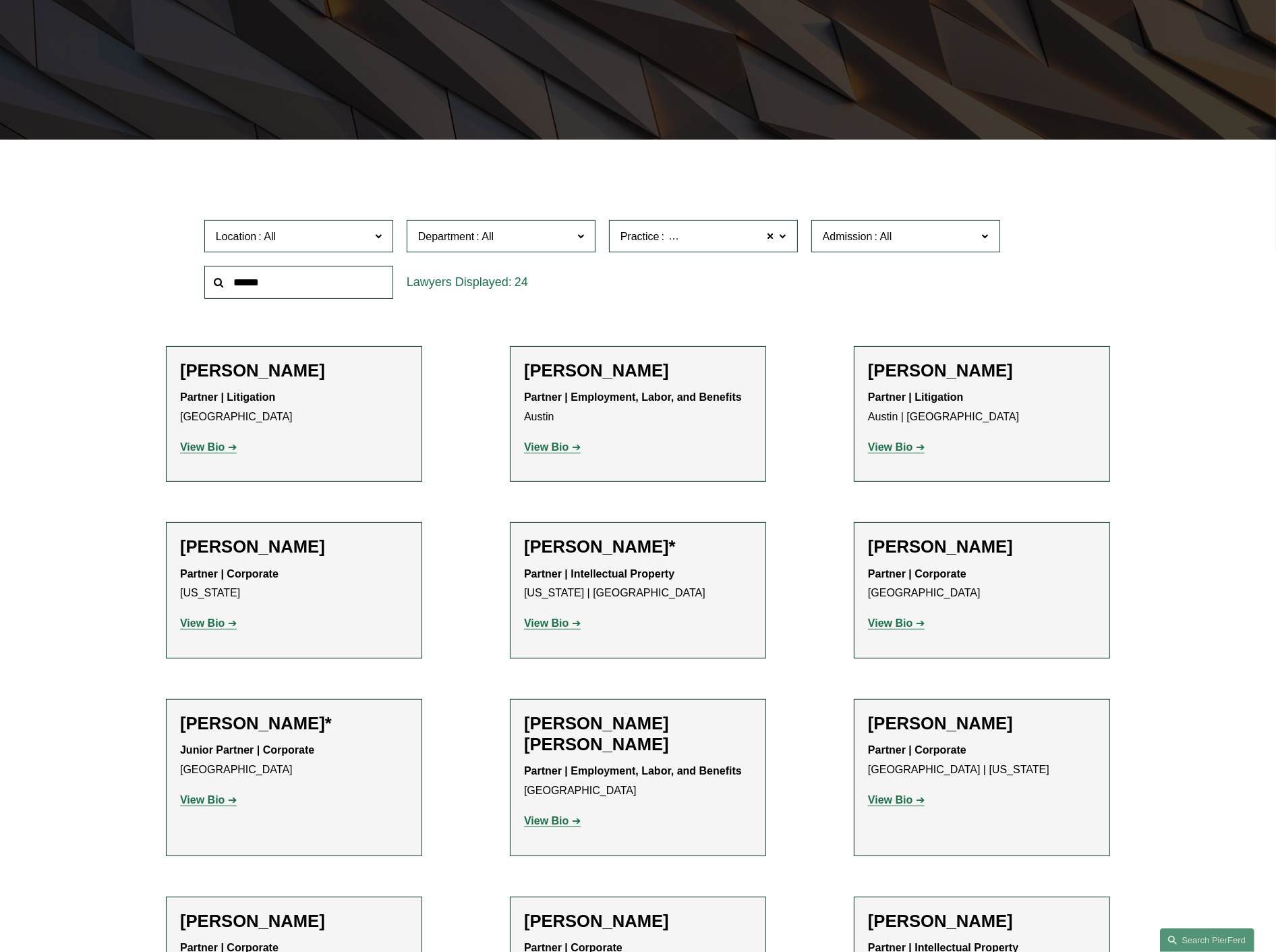
scroll to position [268, 0]
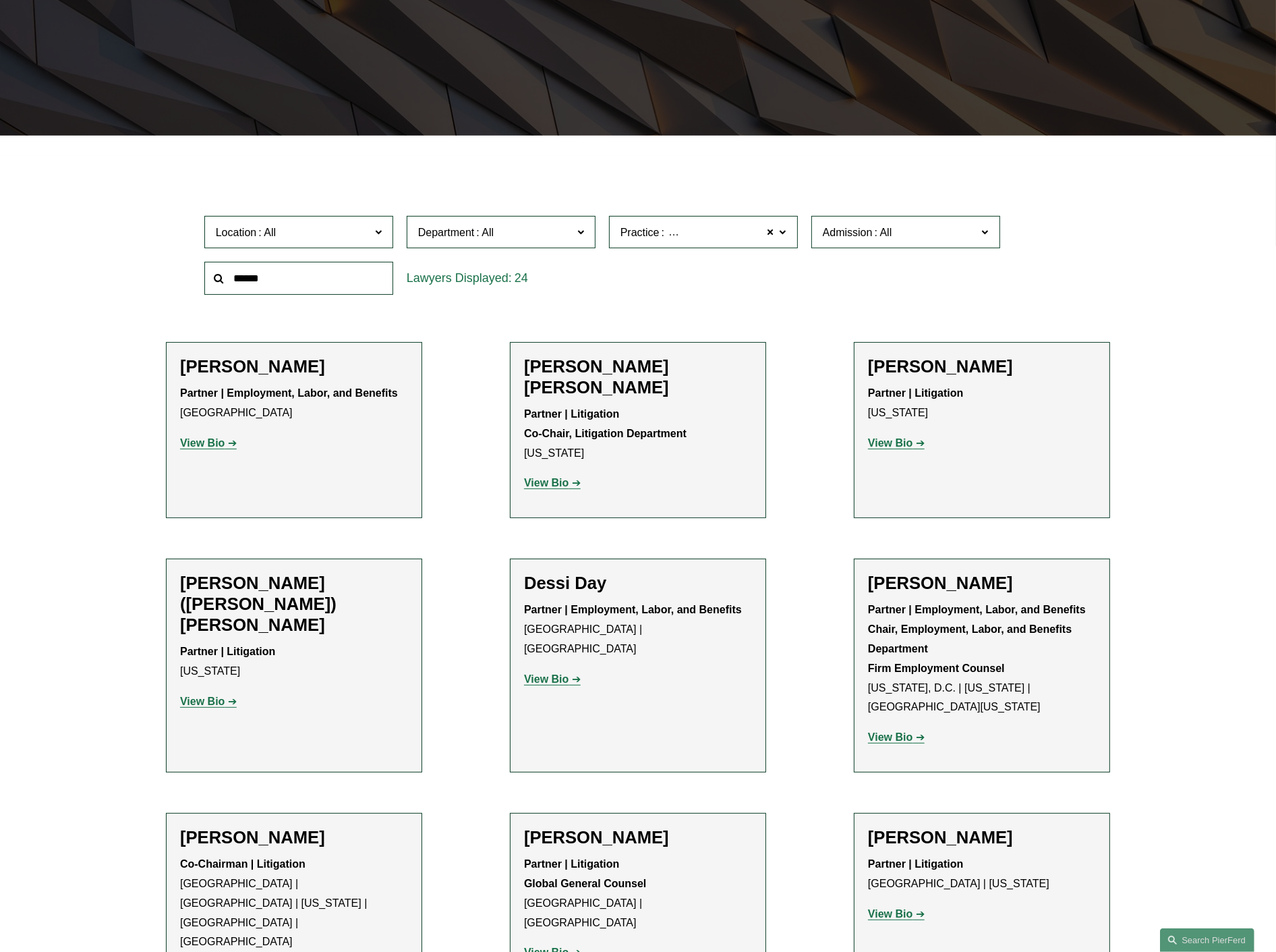
click at [213, 442] on strong "View Bio" at bounding box center [202, 443] width 44 height 12
click at [927, 236] on span "Admission" at bounding box center [900, 232] width 154 height 18
click at [0, 0] on link "California" at bounding box center [0, 0] width 0 height 0
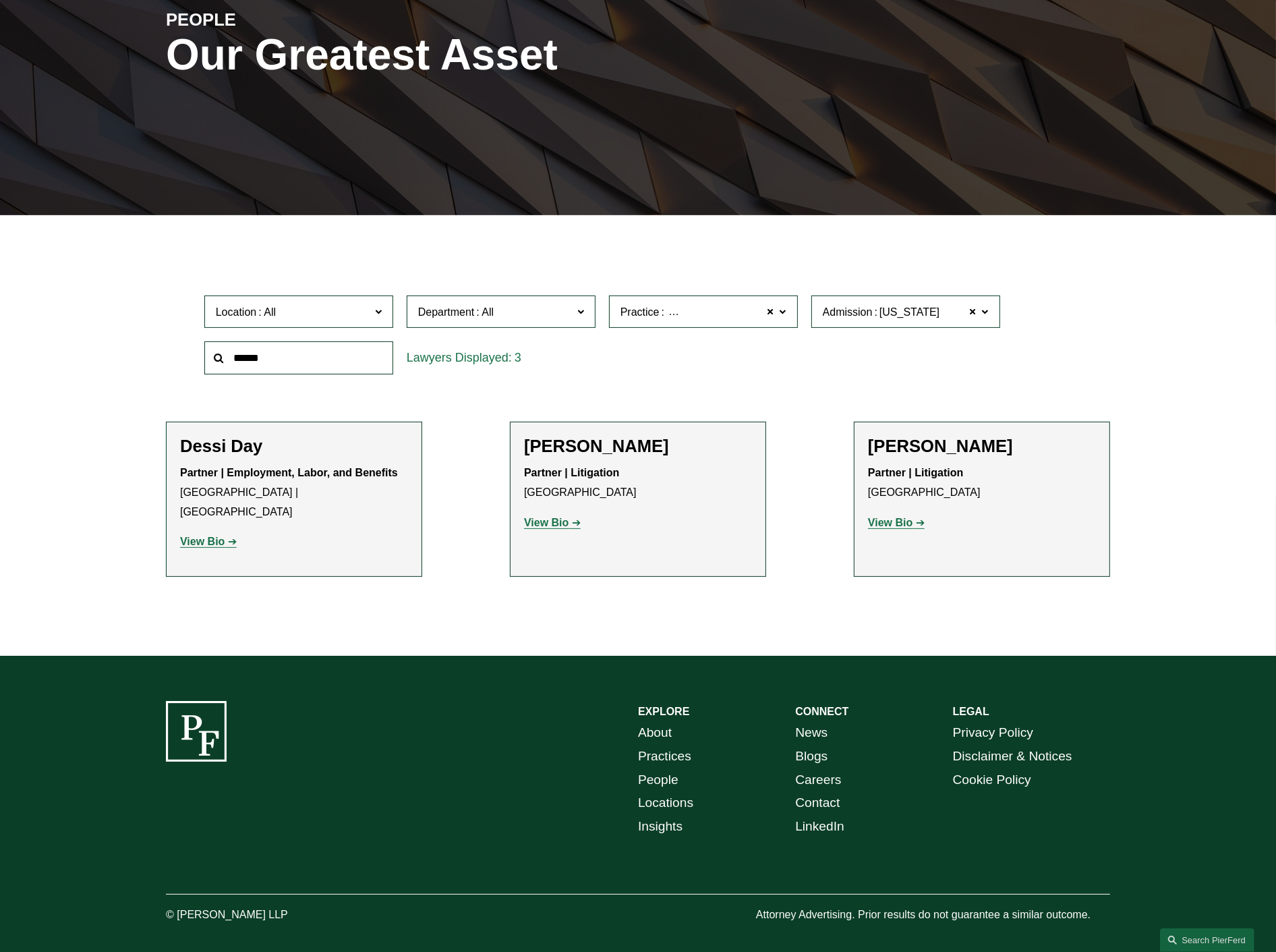
click at [565, 522] on strong "View Bio" at bounding box center [545, 523] width 44 height 12
click at [894, 520] on strong "View Bio" at bounding box center [890, 523] width 44 height 12
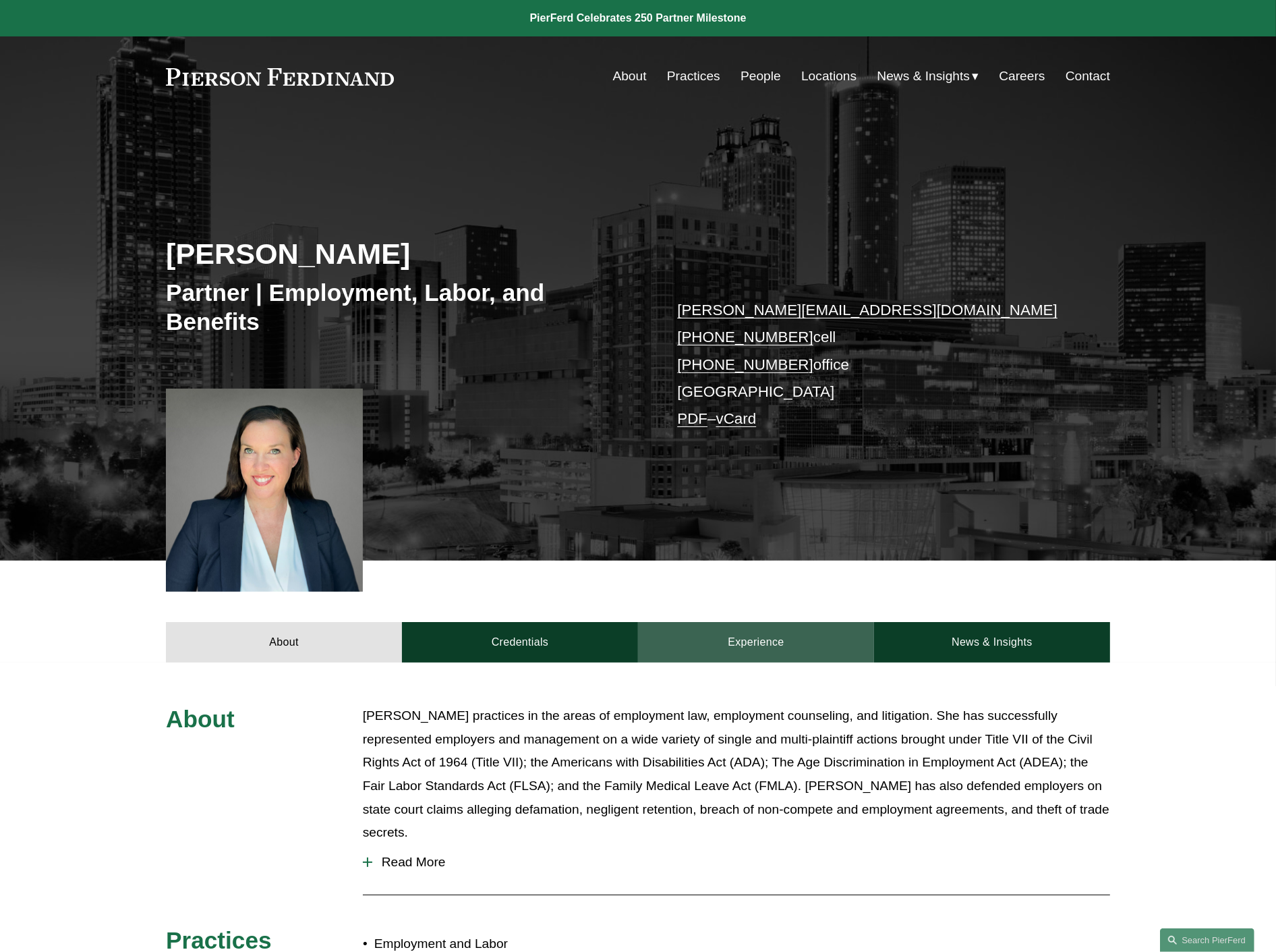
click at [722, 649] on link "Experience" at bounding box center [756, 642] width 236 height 40
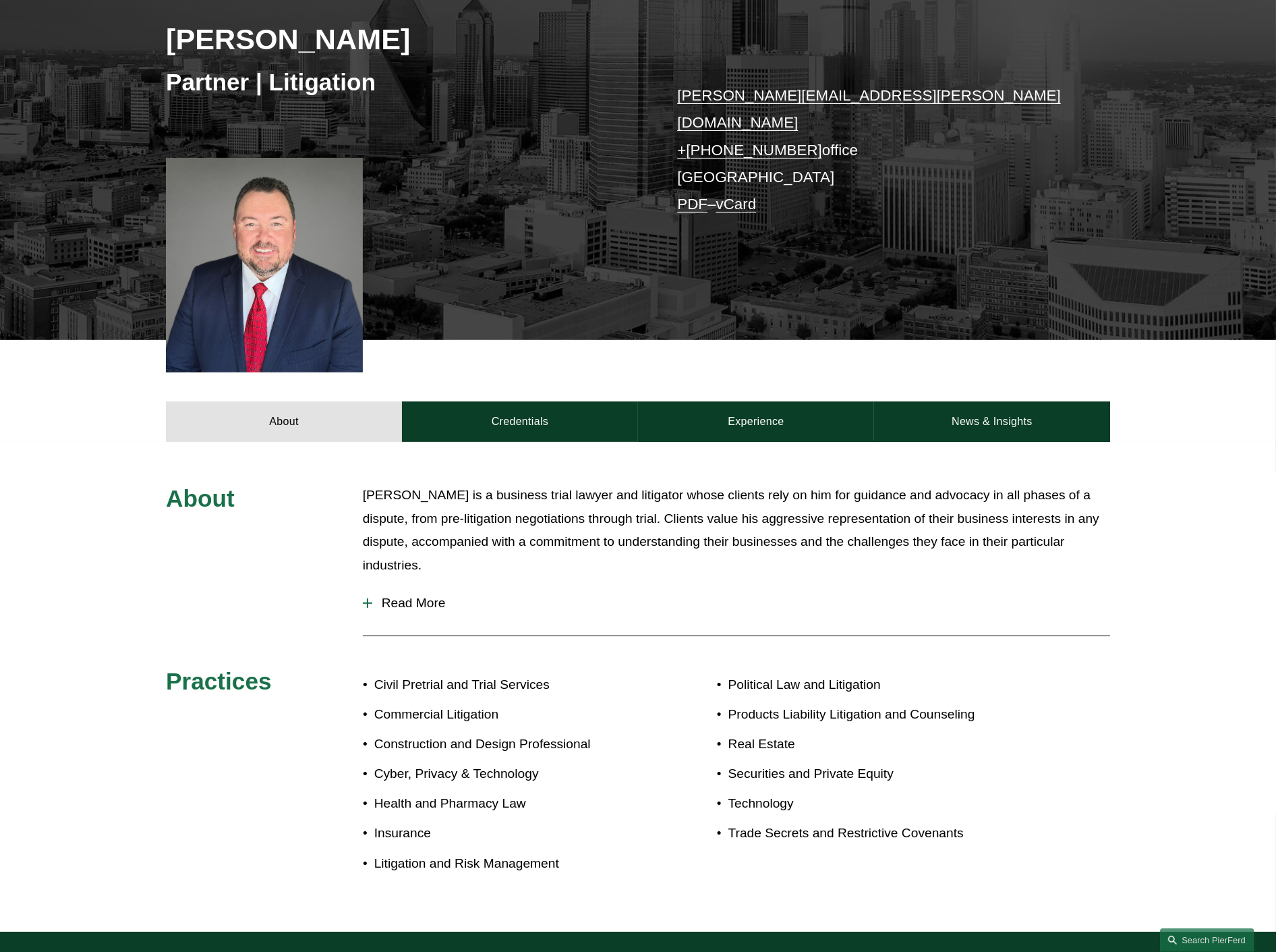
scroll to position [225, 0]
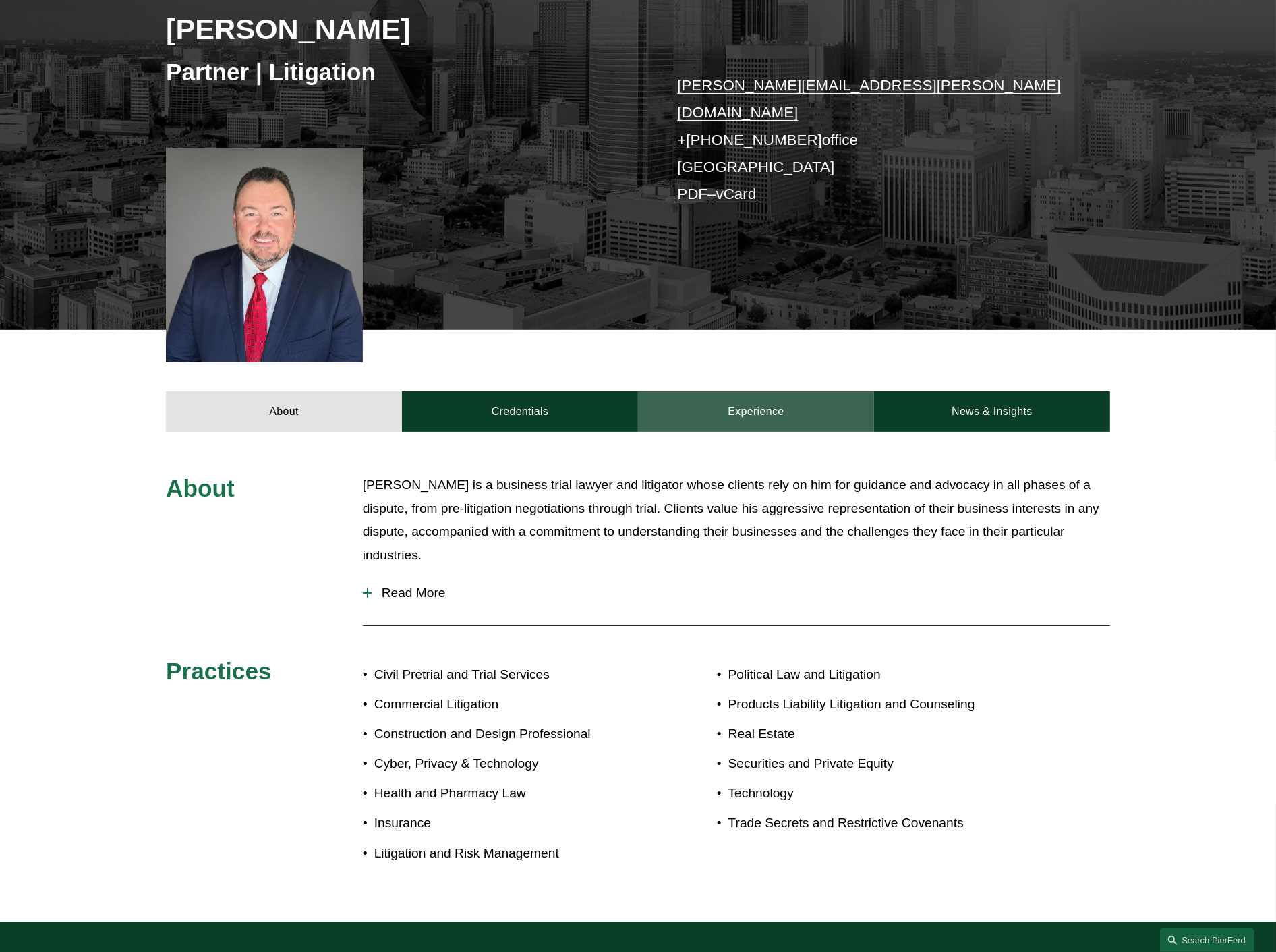
click at [804, 391] on link "Experience" at bounding box center [756, 411] width 236 height 40
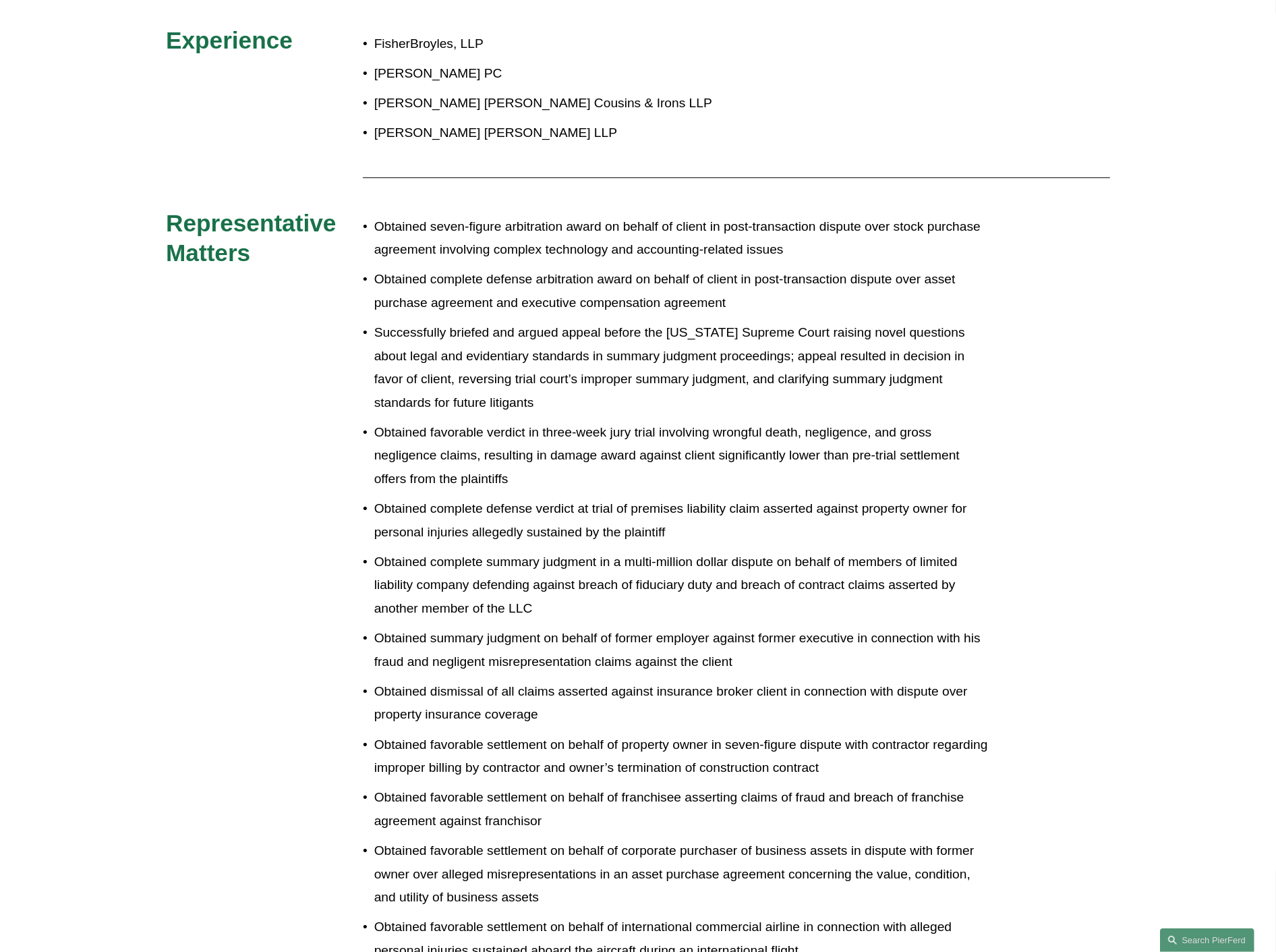
scroll to position [675, 0]
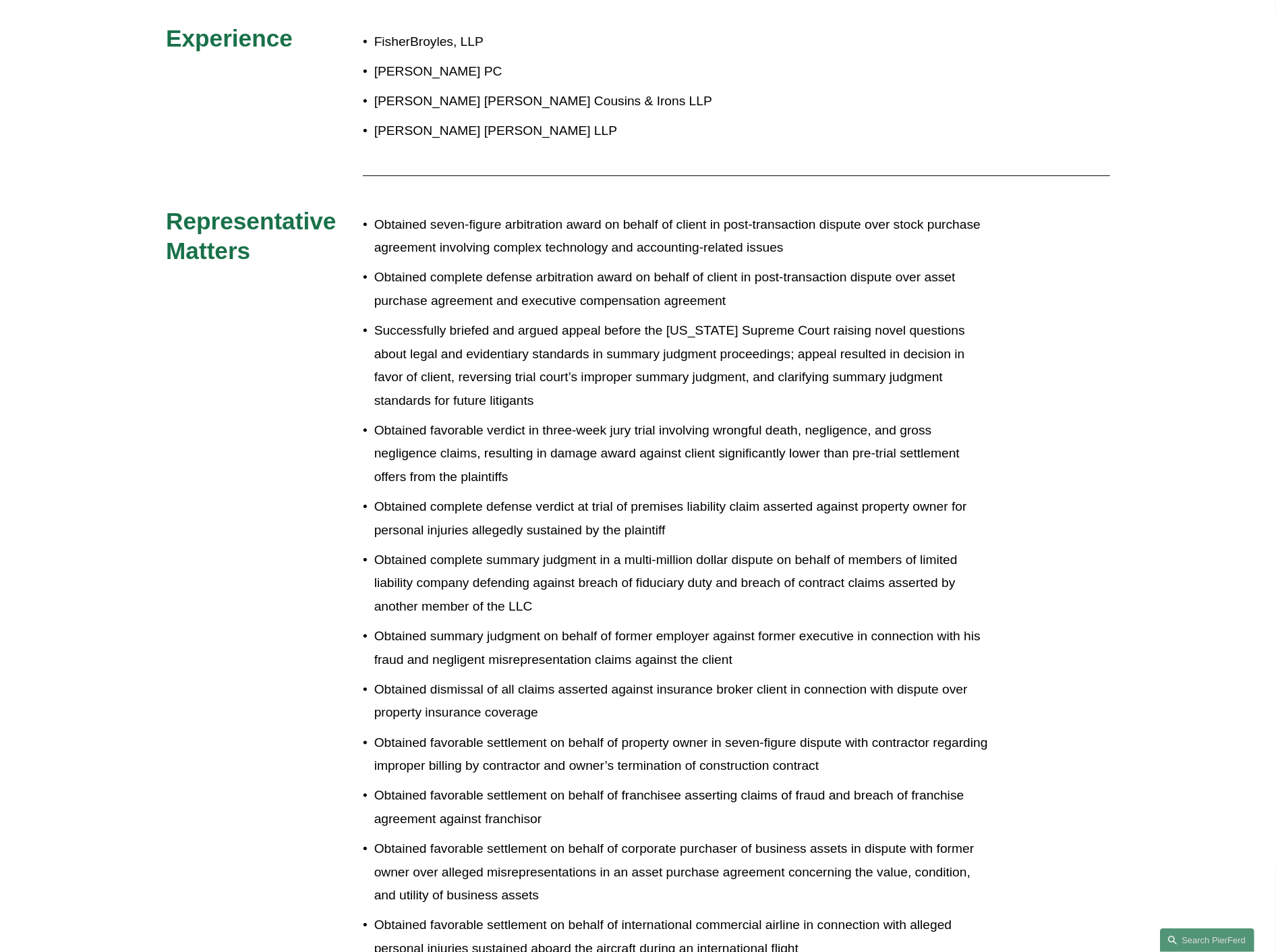
click at [932, 520] on p "Obtained complete defense verdict at trial of premises liability claim asserted…" at bounding box center [683, 519] width 617 height 47
click at [814, 241] on p "Obtained seven-figure arbitration award on behalf of client in post-transaction…" at bounding box center [683, 236] width 617 height 47
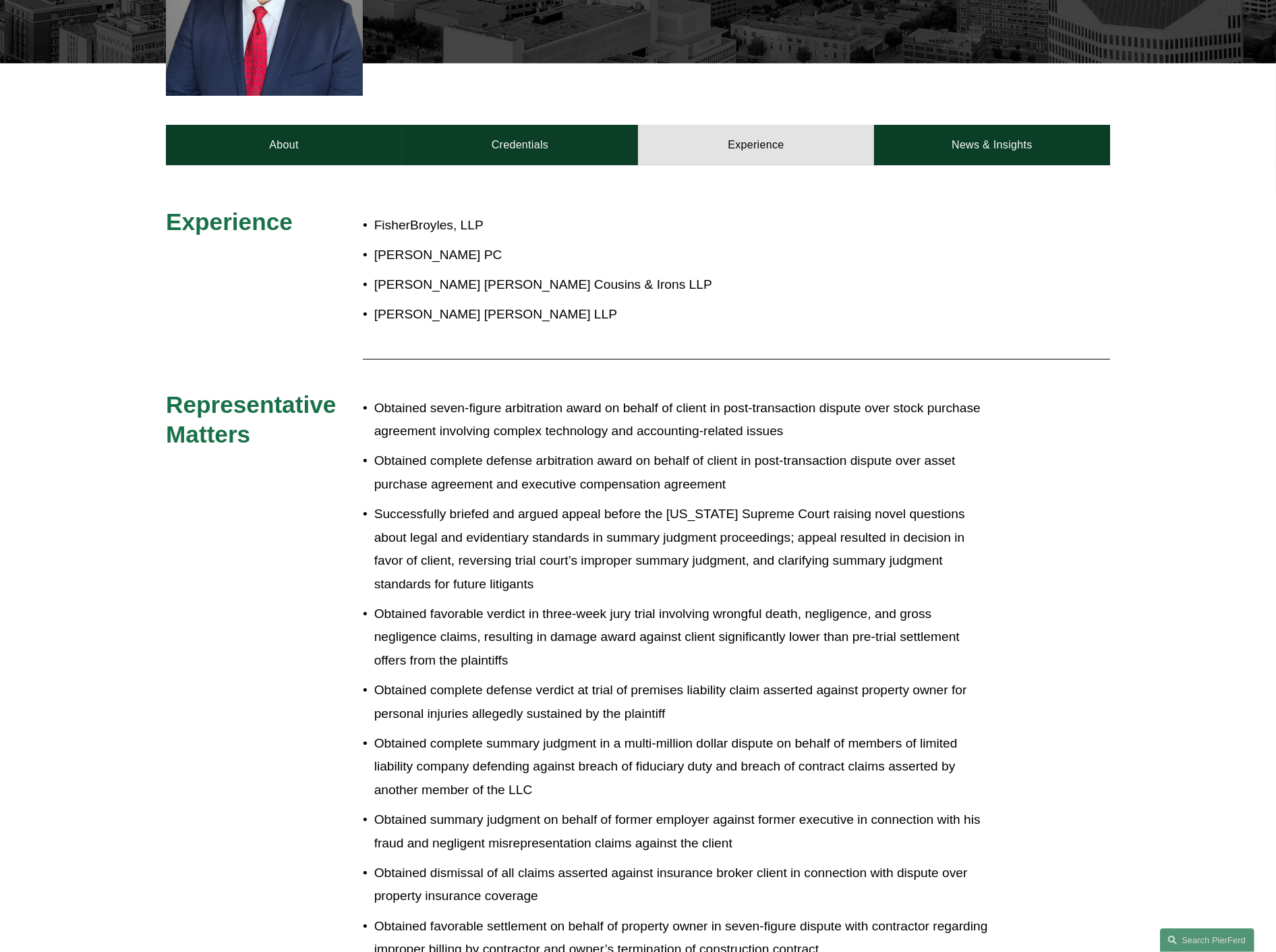
scroll to position [524, 0]
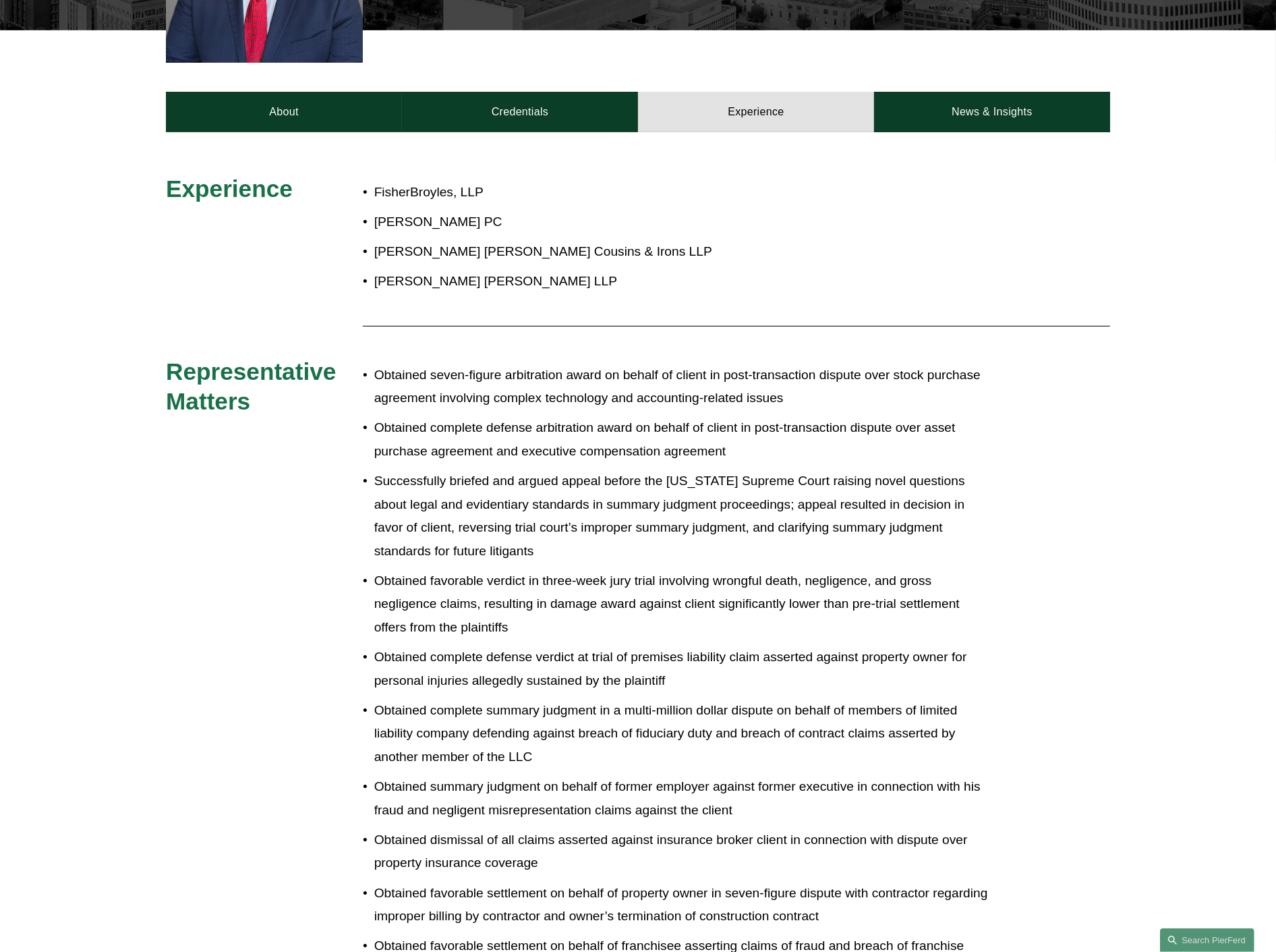
click at [493, 450] on ul "Obtained seven-figure arbitration award on behalf of client in post-transaction…" at bounding box center [677, 737] width 629 height 748
click at [631, 469] on p "Successfully briefed and argued appeal before the Texas Supreme Court raising n…" at bounding box center [683, 515] width 617 height 93
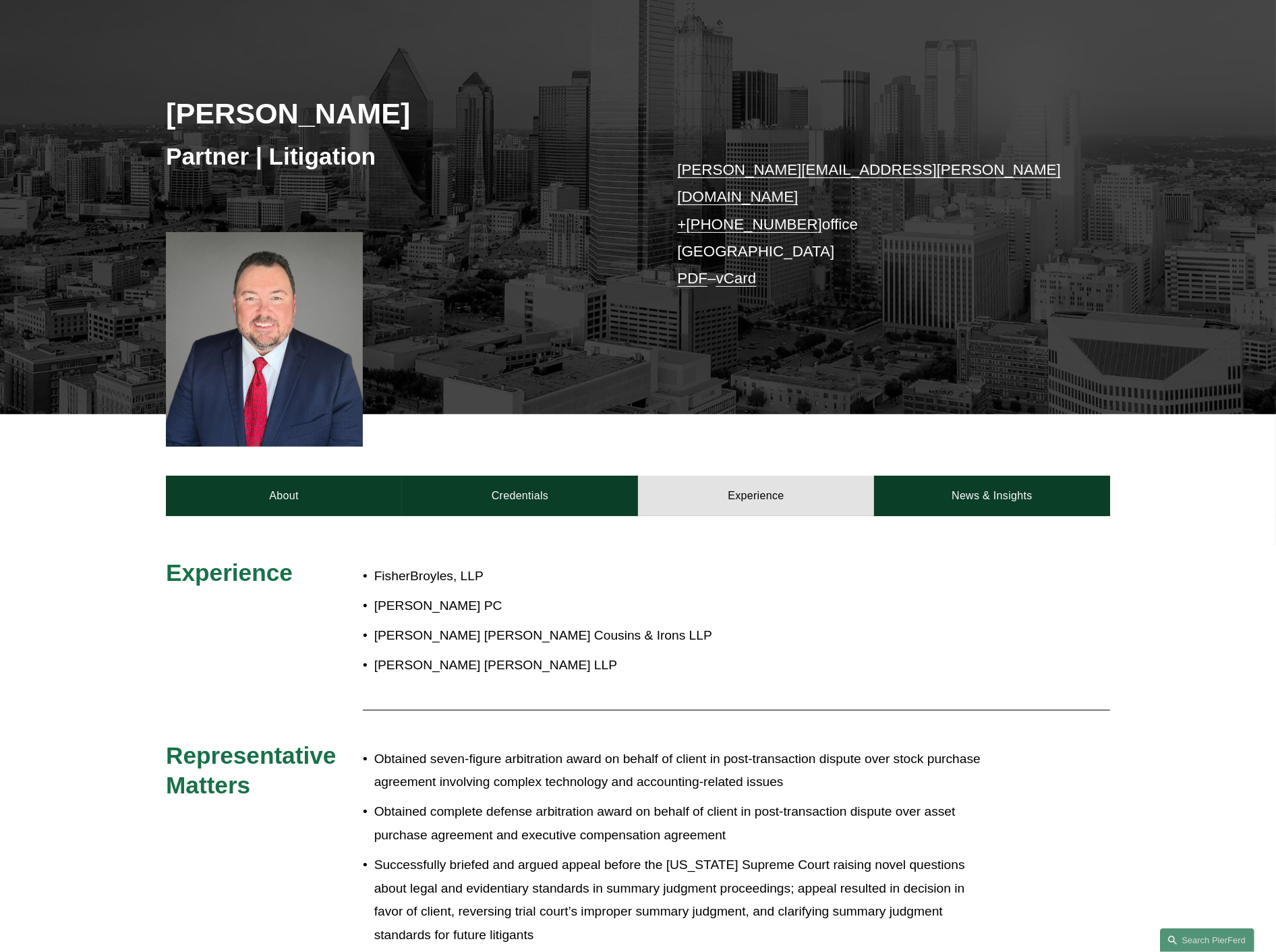
scroll to position [0, 0]
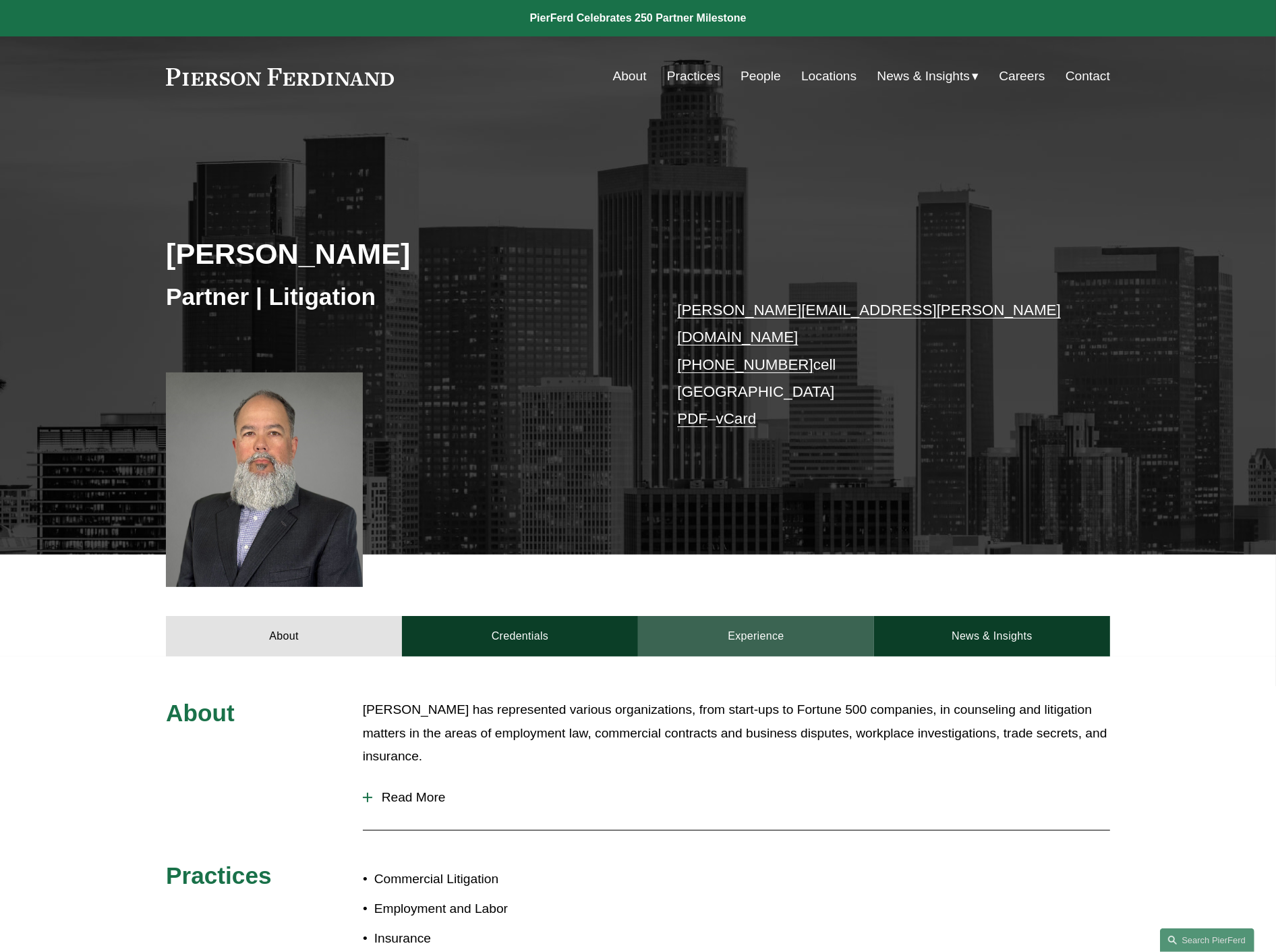
click at [721, 618] on link "Experience" at bounding box center [756, 636] width 236 height 40
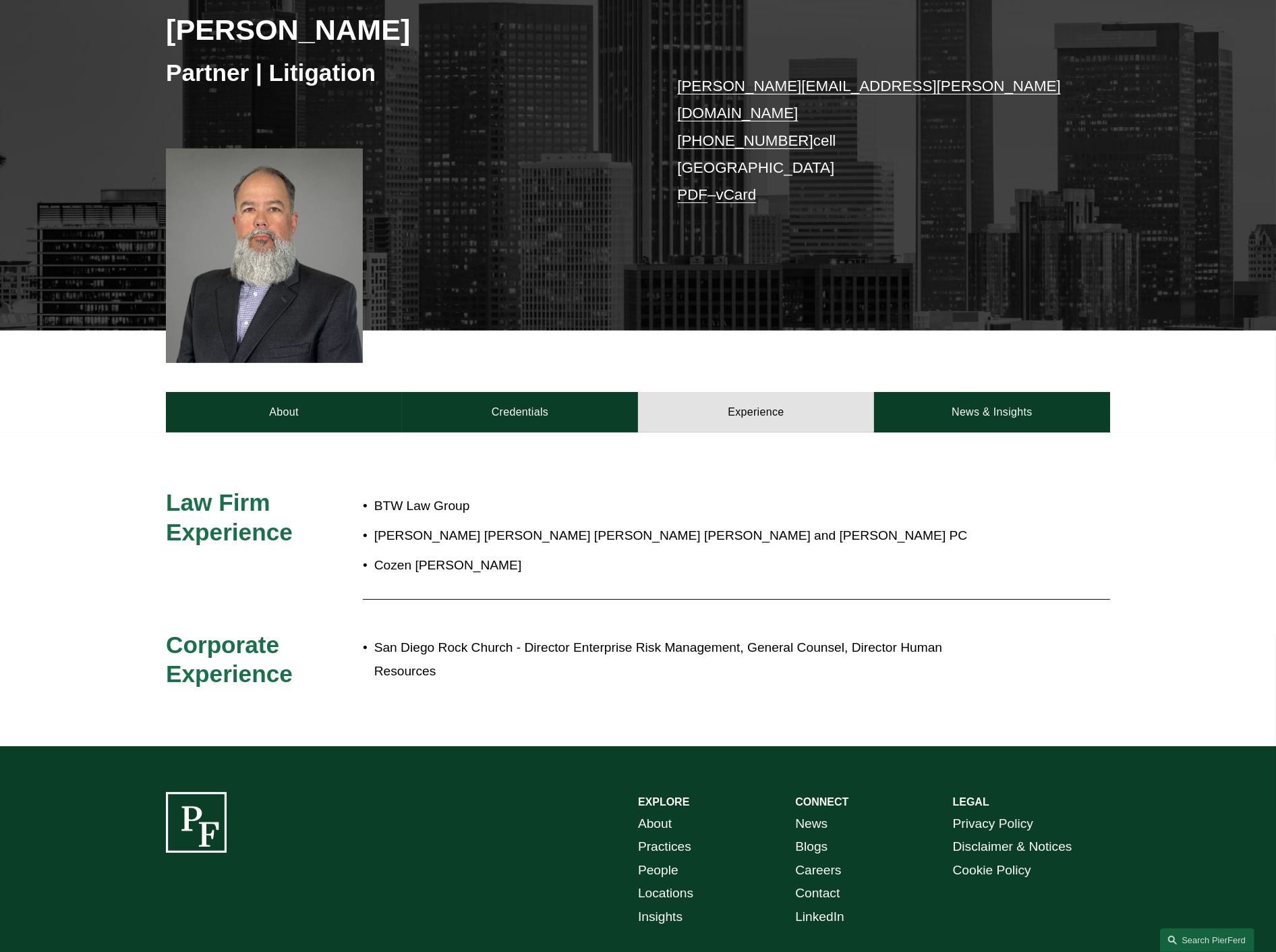
scroll to position [225, 0]
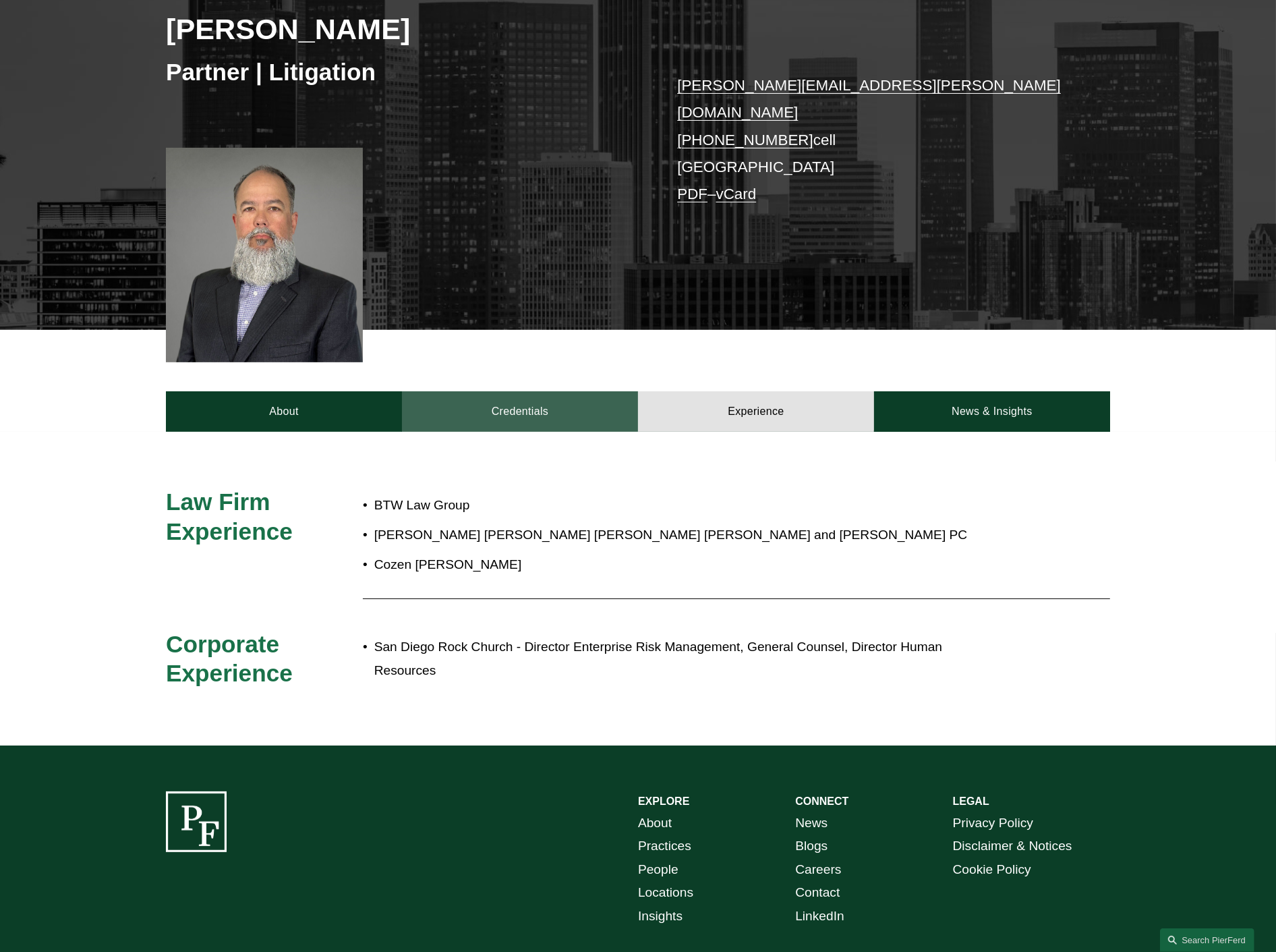
click at [506, 399] on link "Credentials" at bounding box center [520, 411] width 236 height 40
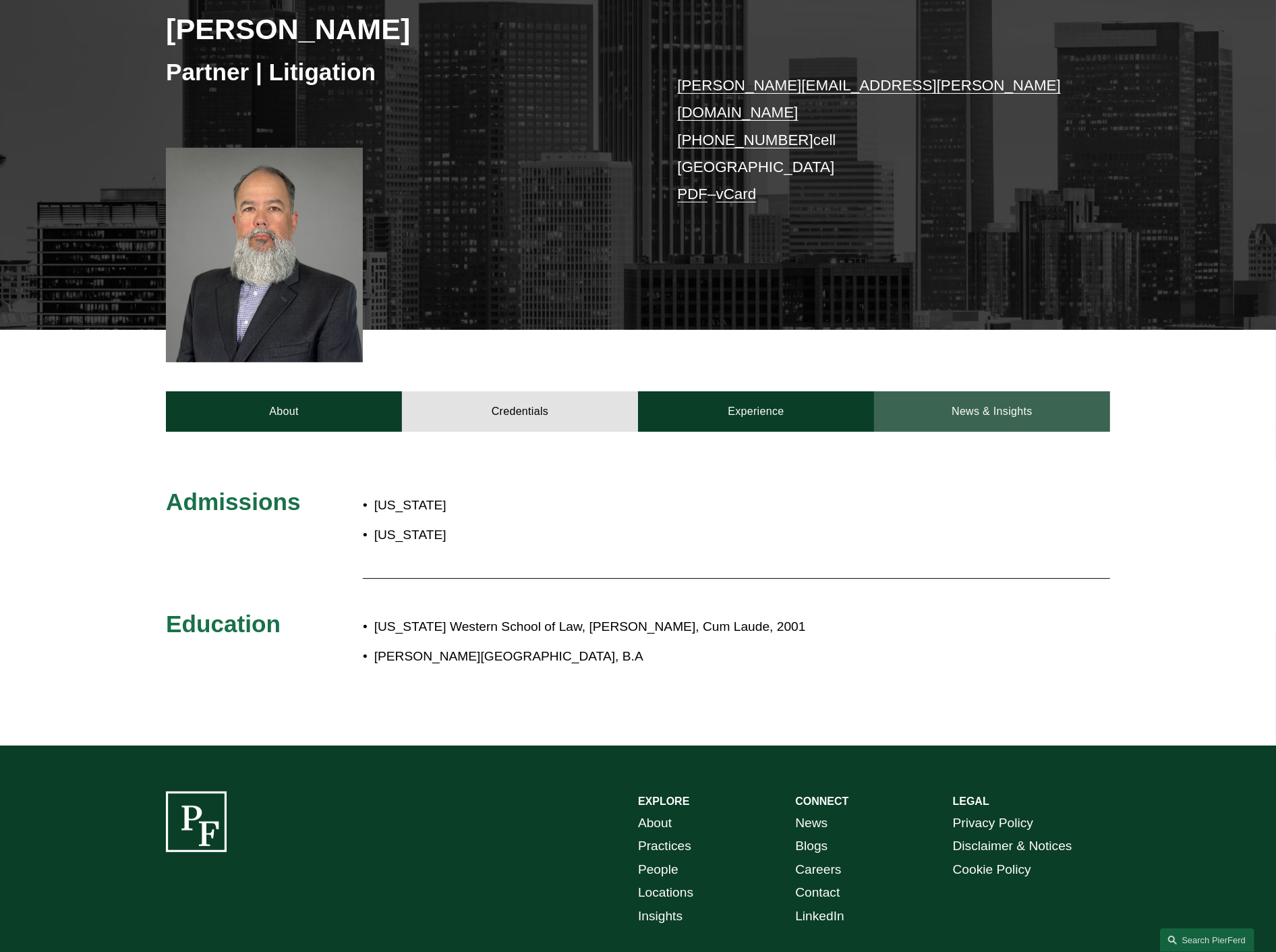
click at [1036, 400] on link "News & Insights" at bounding box center [992, 411] width 236 height 40
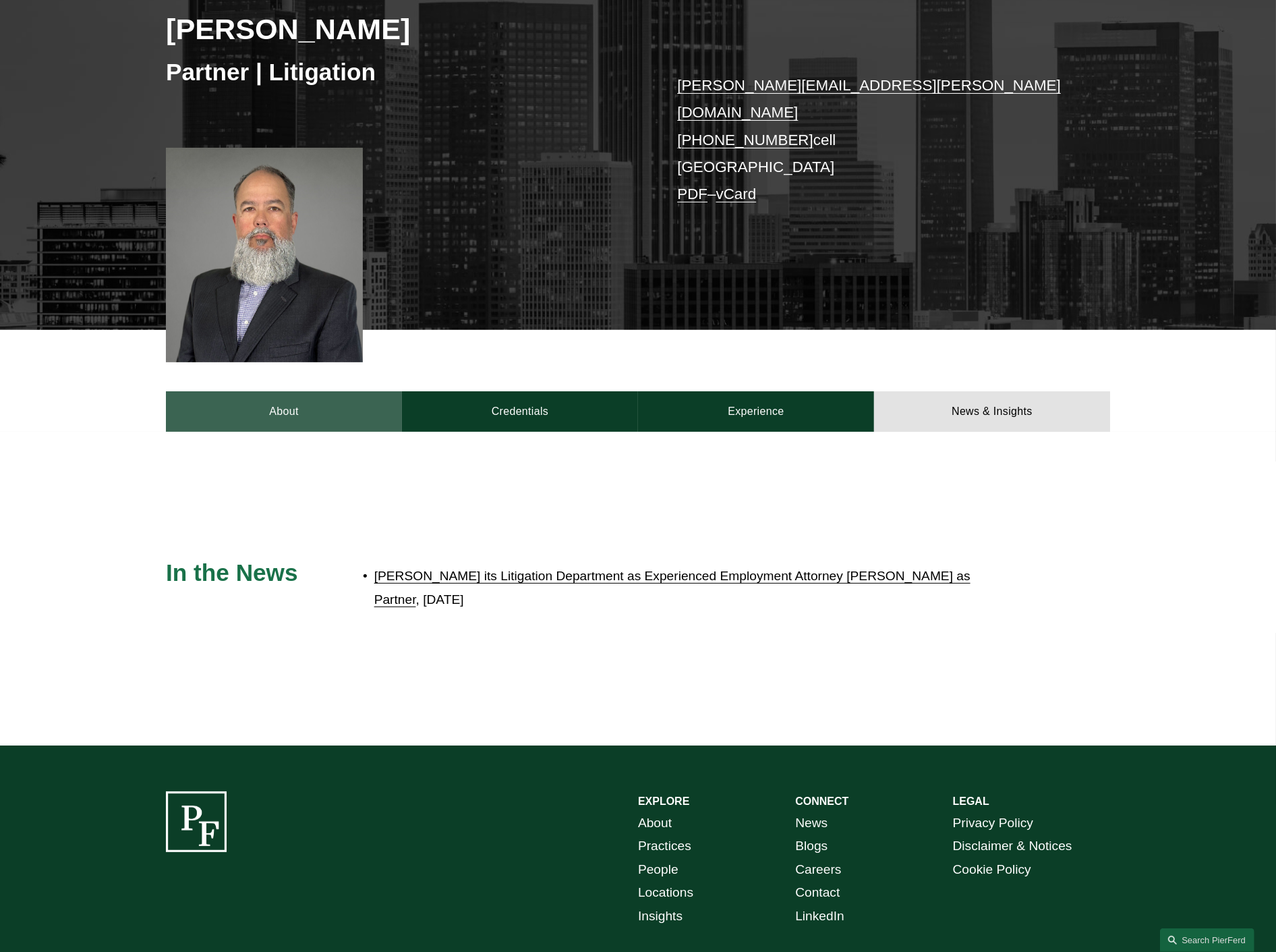
click at [271, 391] on link "About" at bounding box center [284, 411] width 236 height 40
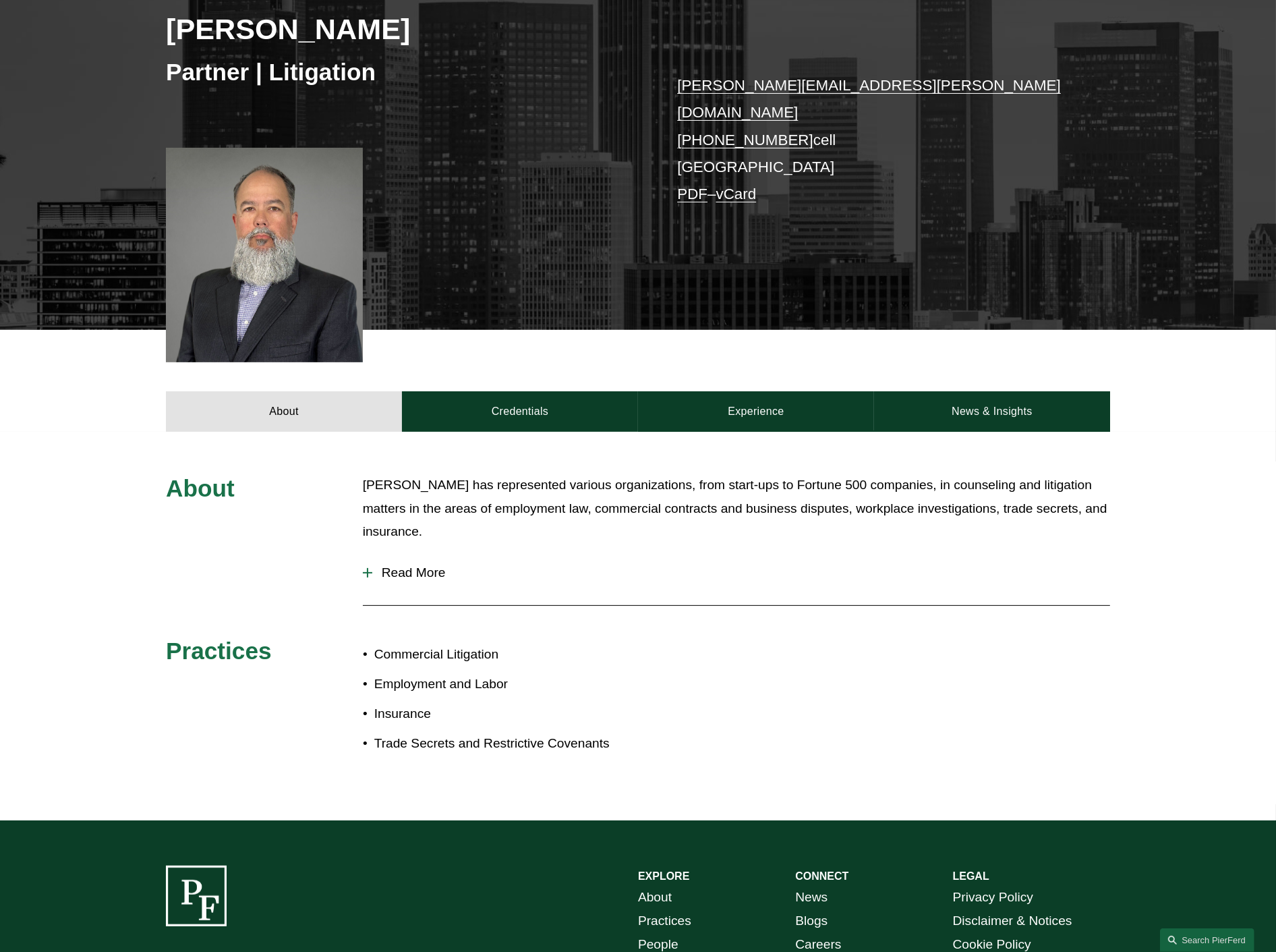
click at [411, 566] on span "Read More" at bounding box center [741, 573] width 738 height 15
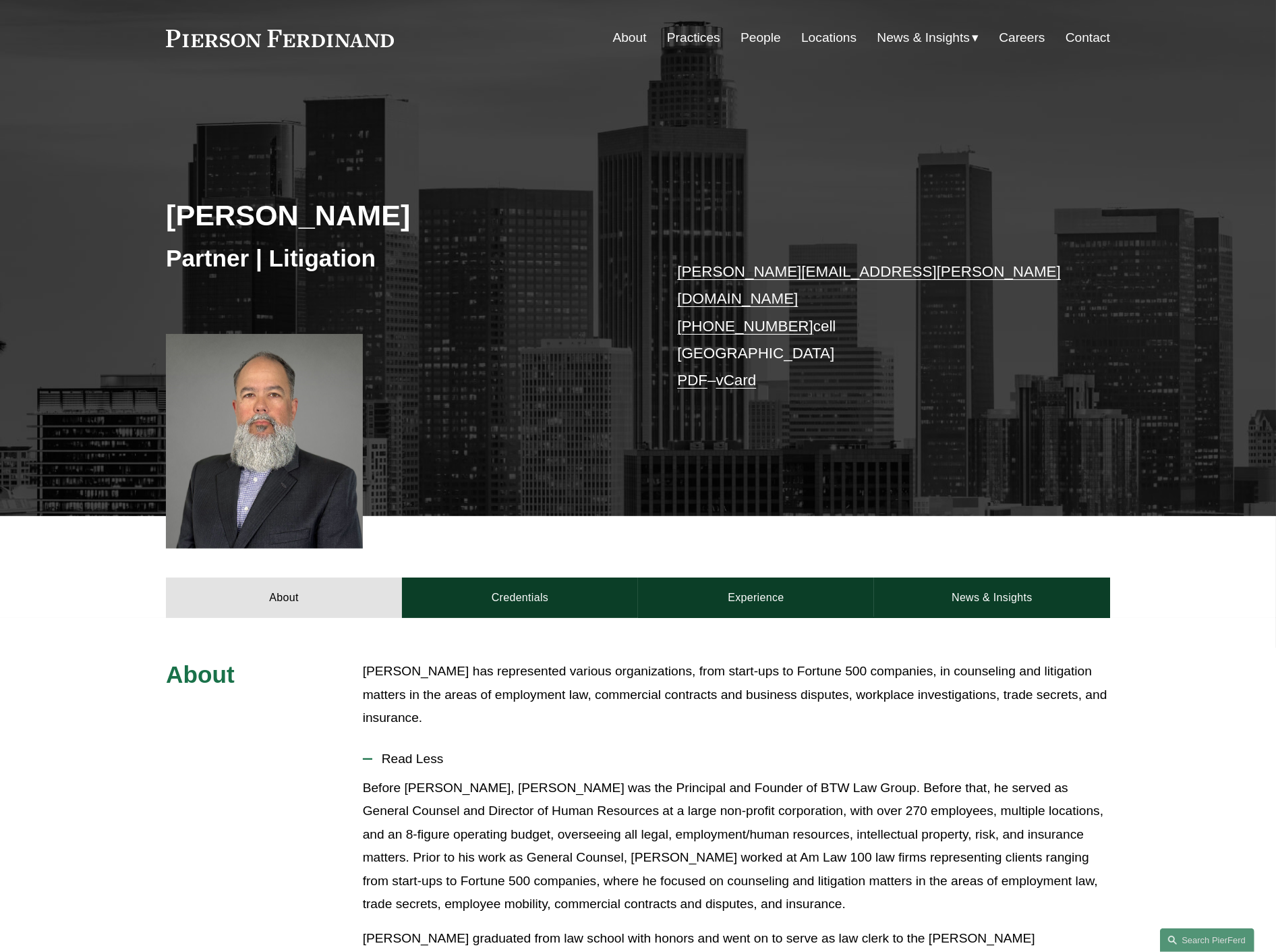
scroll to position [0, 0]
